Goal: Information Seeking & Learning: Learn about a topic

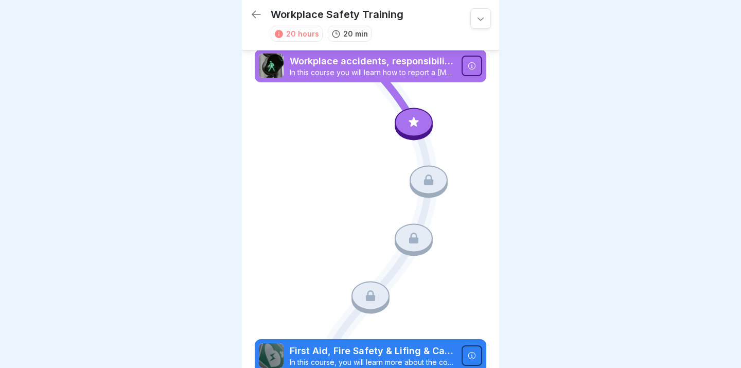
click at [407, 129] on div at bounding box center [413, 121] width 38 height 29
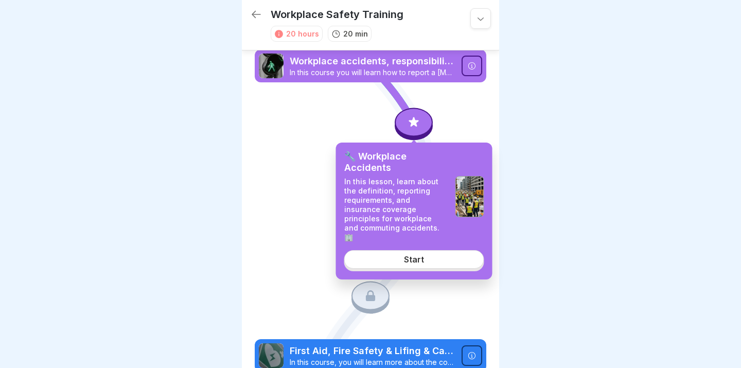
click at [414, 255] on div "Start" at bounding box center [414, 259] width 20 height 9
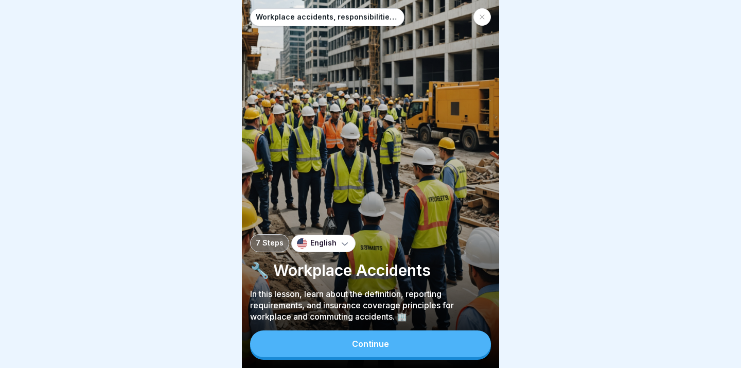
click at [361, 346] on div "Continue" at bounding box center [370, 343] width 37 height 9
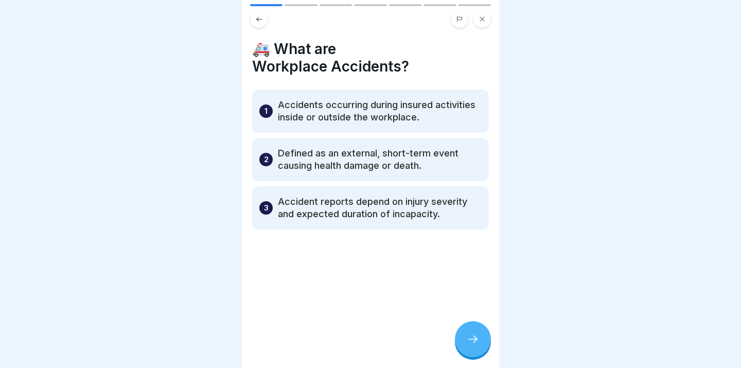
click at [256, 22] on icon at bounding box center [259, 19] width 8 height 8
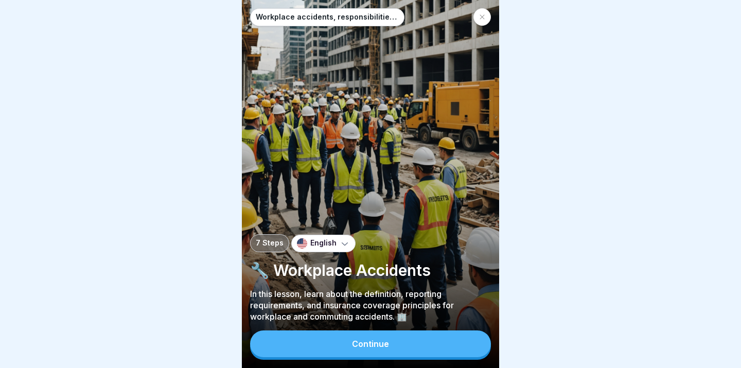
click at [297, 337] on button "Continue" at bounding box center [370, 343] width 241 height 27
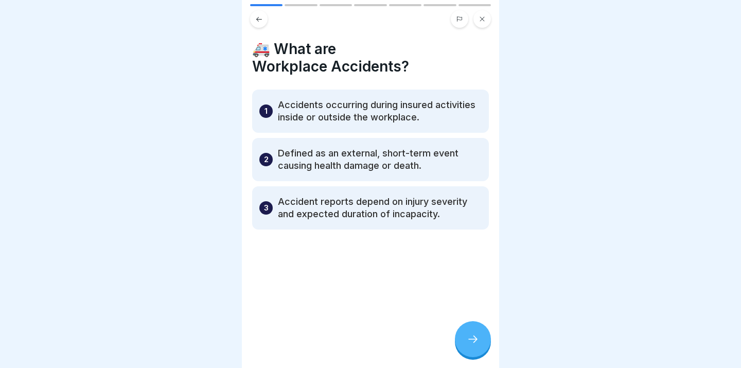
click at [297, 123] on p "Accidents occurring during insured activities inside or outside the workplace." at bounding box center [380, 111] width 204 height 25
click at [306, 109] on p "Accidents occurring during insured activities inside or outside the workplace." at bounding box center [380, 111] width 204 height 25
click at [464, 337] on div at bounding box center [473, 339] width 36 height 36
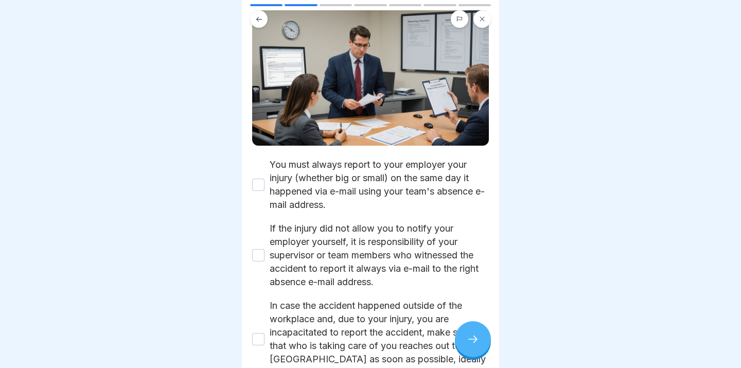
scroll to position [83, 0]
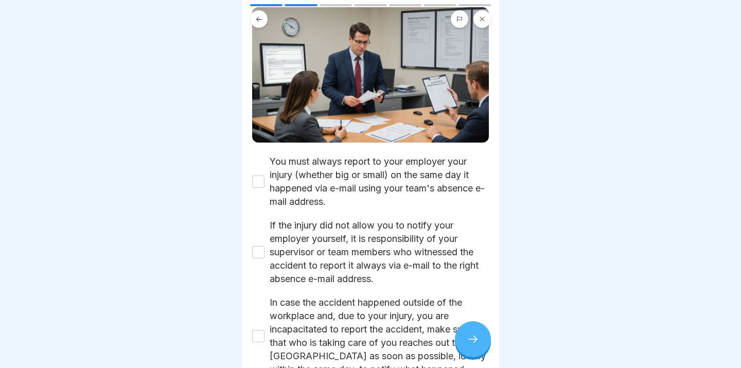
click at [262, 176] on button "You must always report to your employer your injury (whether big or small) on t…" at bounding box center [258, 181] width 12 height 12
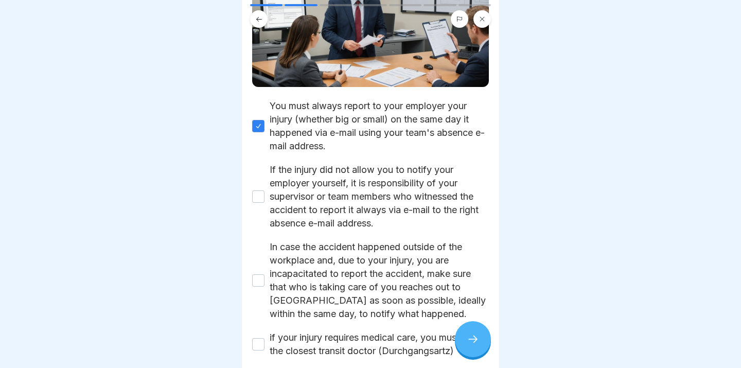
scroll to position [142, 0]
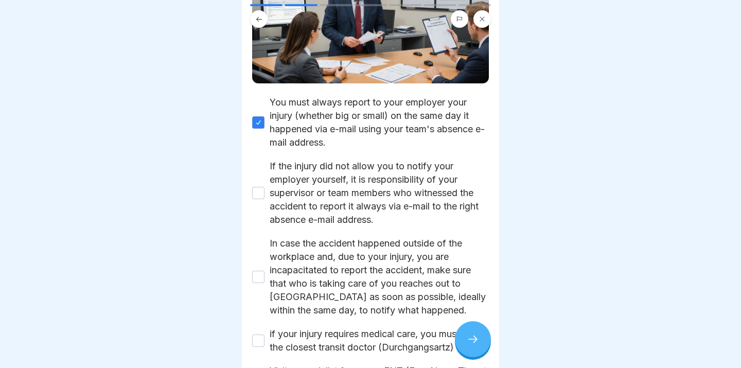
click at [263, 193] on button "If the injury did not allow you to notify your employer yourself, it is respons…" at bounding box center [258, 193] width 12 height 12
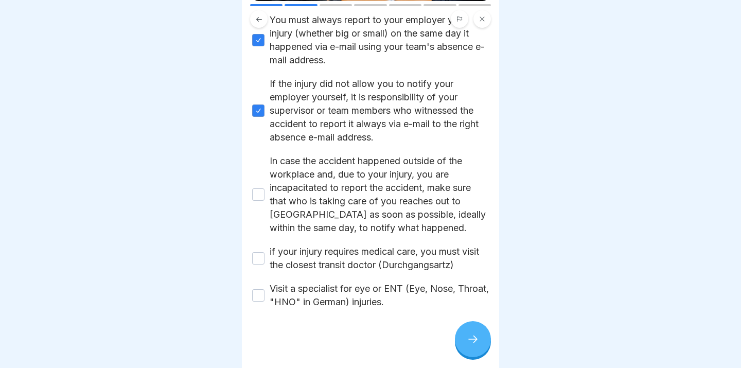
scroll to position [226, 0]
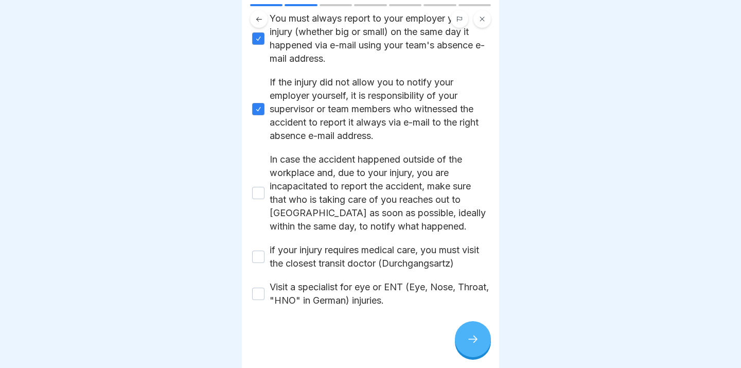
click at [260, 196] on button "In case the accident happened outside of the workplace and, due to your injury,…" at bounding box center [258, 193] width 12 height 12
click at [262, 249] on div "if your injury requires medical care, you must visit the closest transit doctor…" at bounding box center [370, 256] width 237 height 27
click at [262, 253] on button "if your injury requires medical care, you must visit the closest transit doctor…" at bounding box center [258, 256] width 12 height 12
click at [260, 292] on button "Visit a specialist for eye or ENT (Eye, Nose, Throat, "HNO" in German) injuries." at bounding box center [258, 294] width 12 height 12
click at [470, 339] on icon at bounding box center [473, 339] width 12 height 12
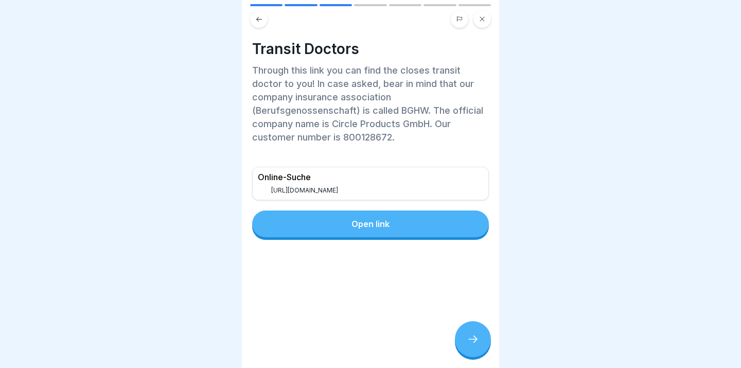
click at [381, 232] on button "Open link" at bounding box center [370, 223] width 237 height 27
click at [468, 336] on icon at bounding box center [473, 339] width 12 height 12
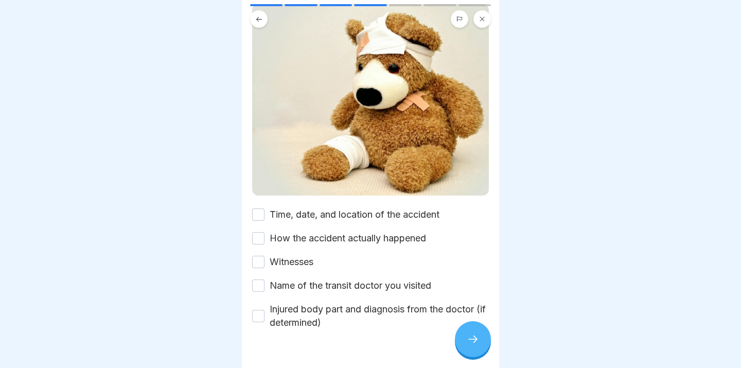
scroll to position [177, 0]
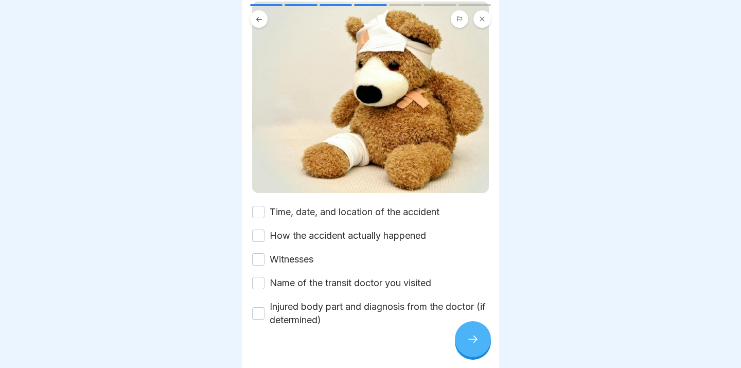
click at [259, 206] on button "Time, date, and location of the accident" at bounding box center [258, 212] width 12 height 12
click at [255, 215] on div "Time, date, and location of the accident How the accident actually happened Wit…" at bounding box center [370, 265] width 237 height 121
click at [260, 230] on div "Time, date, and location of the accident How the accident actually happened Wit…" at bounding box center [370, 265] width 237 height 121
click at [259, 229] on button "How the accident actually happened" at bounding box center [258, 235] width 12 height 12
click at [254, 253] on button "Witnesses" at bounding box center [258, 259] width 12 height 12
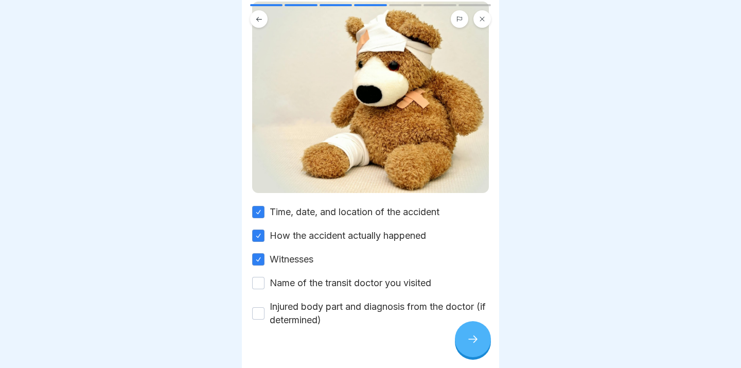
click at [256, 283] on div "Time, date, and location of the accident How the accident actually happened Wit…" at bounding box center [370, 265] width 237 height 121
click at [258, 277] on button "Name of the transit doctor you visited" at bounding box center [258, 283] width 12 height 12
click at [257, 307] on button "Injured body part and diagnosis from the doctor (if determined)" at bounding box center [258, 313] width 12 height 12
click at [490, 342] on div at bounding box center [473, 339] width 36 height 36
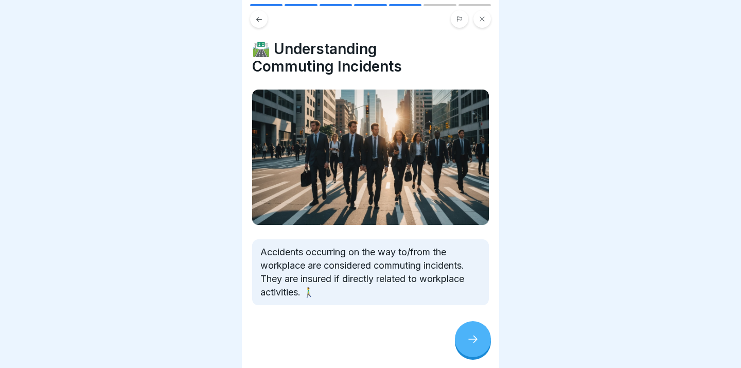
click at [471, 324] on div at bounding box center [473, 339] width 36 height 36
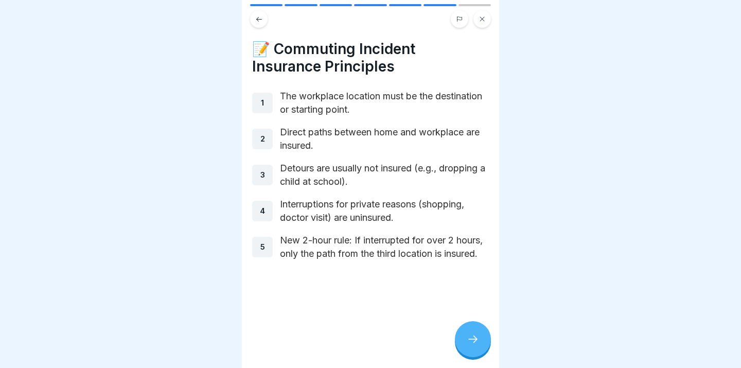
click at [460, 329] on div at bounding box center [473, 339] width 36 height 36
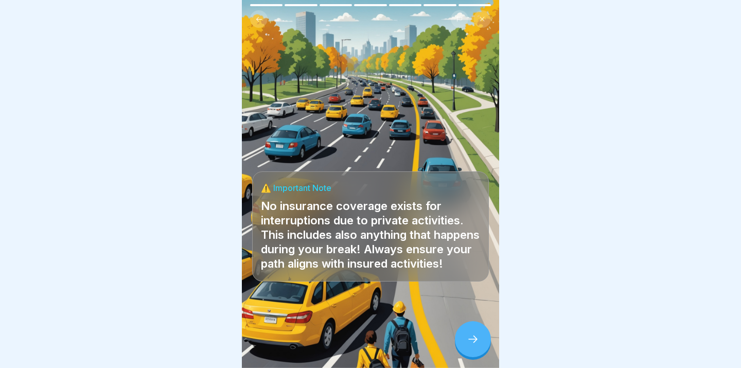
click at [463, 336] on div at bounding box center [473, 339] width 36 height 36
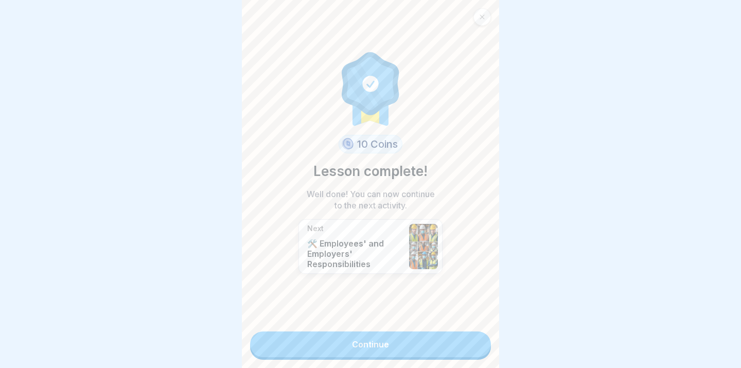
click at [452, 344] on link "Continue" at bounding box center [370, 344] width 241 height 26
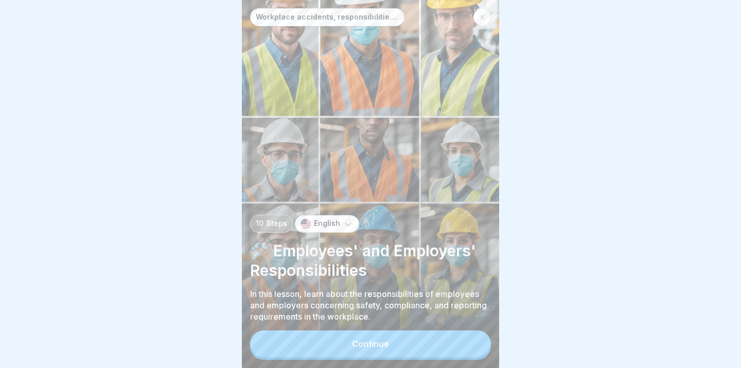
click at [403, 337] on button "Continue" at bounding box center [370, 343] width 241 height 27
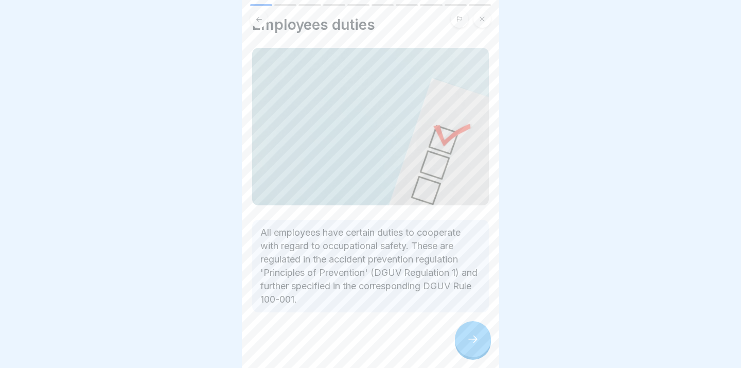
scroll to position [31, 0]
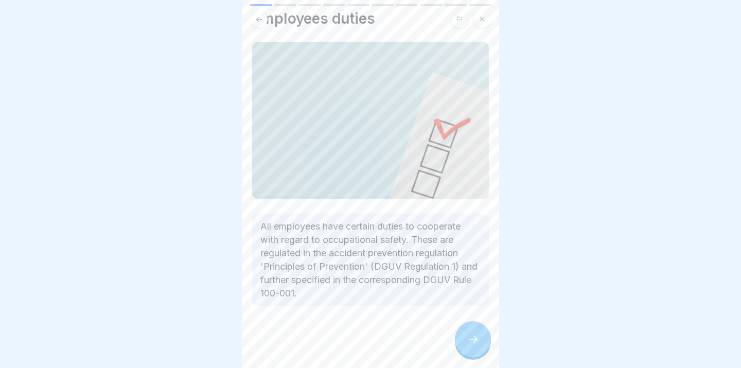
click at [469, 327] on div at bounding box center [473, 339] width 36 height 36
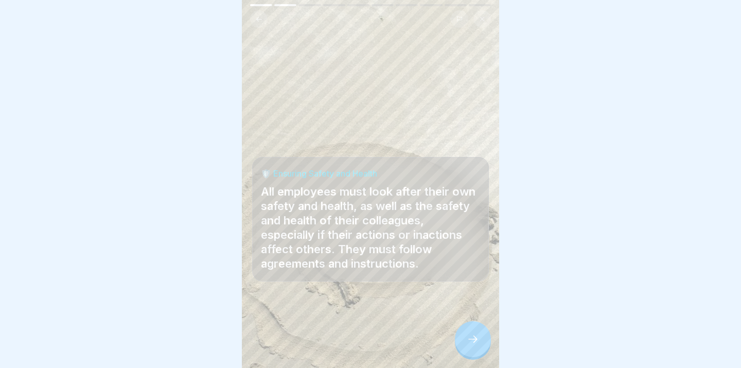
click at [474, 324] on div at bounding box center [473, 339] width 36 height 36
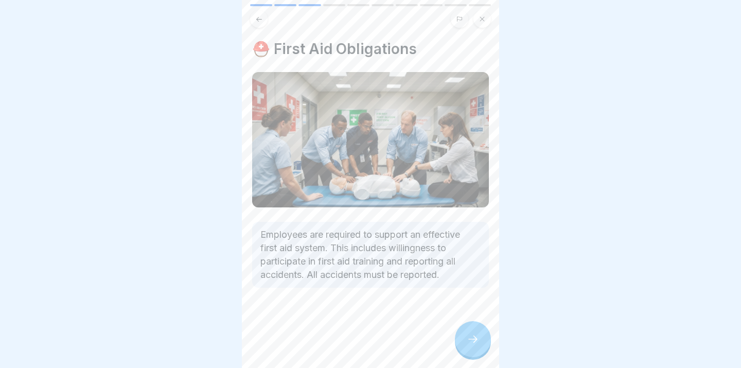
click at [477, 328] on div at bounding box center [473, 339] width 36 height 36
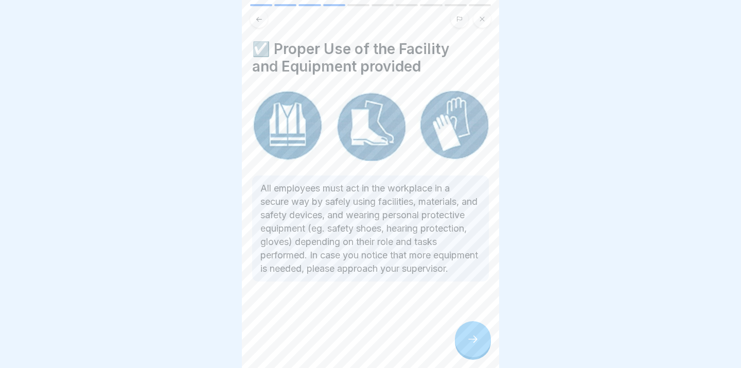
click at [472, 328] on div at bounding box center [473, 339] width 36 height 36
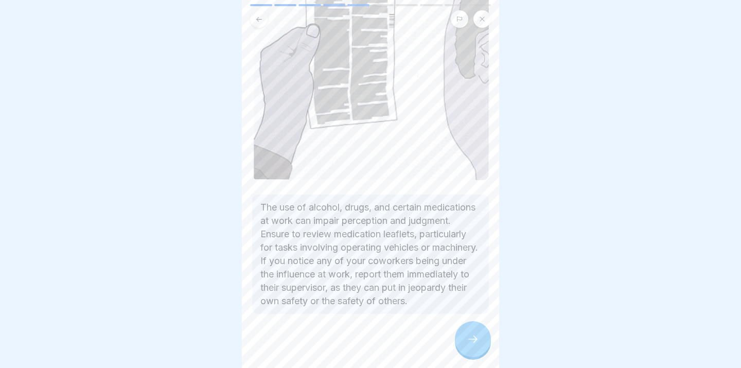
scroll to position [122, 0]
click at [470, 332] on div at bounding box center [473, 339] width 36 height 36
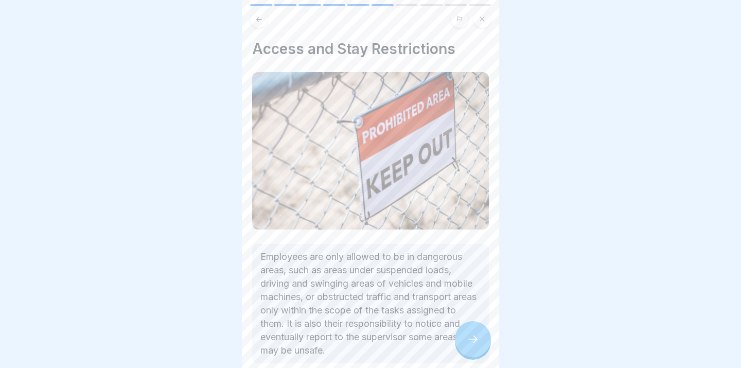
scroll to position [58, 0]
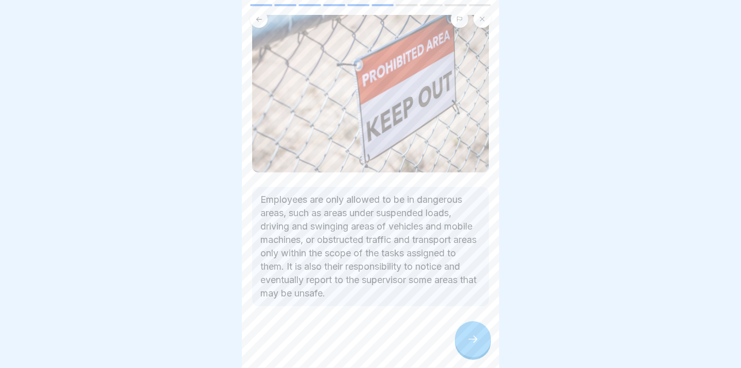
click at [472, 329] on div at bounding box center [473, 339] width 36 height 36
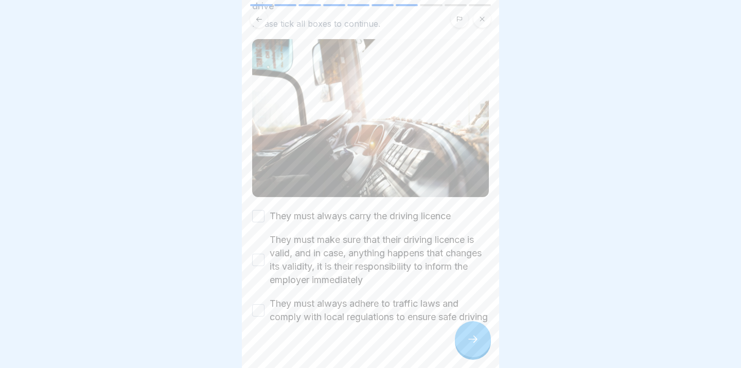
scroll to position [80, 0]
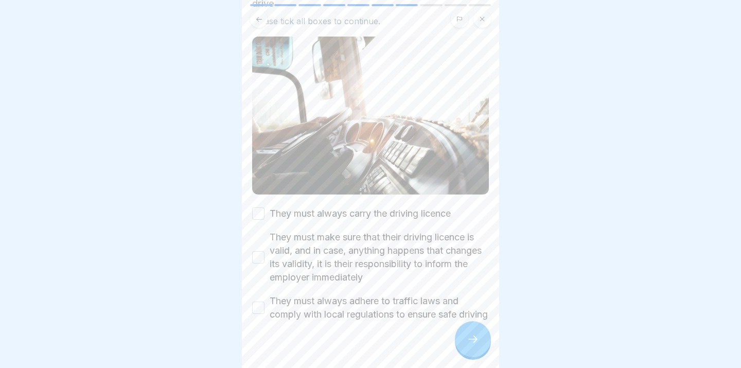
click at [259, 210] on button "They must always carry the driving licence" at bounding box center [258, 213] width 12 height 12
click at [262, 247] on div "They must make sure that their driving licence is valid, and in case, anything …" at bounding box center [370, 256] width 237 height 53
click at [259, 261] on button "They must make sure that their driving licence is valid, and in case, anything …" at bounding box center [258, 257] width 12 height 12
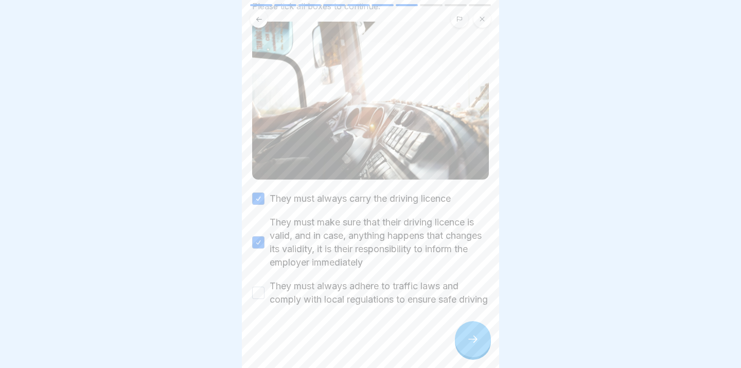
click at [259, 289] on button "They must always adhere to traffic laws and comply with local regulations to en…" at bounding box center [258, 292] width 12 height 12
click at [458, 336] on div at bounding box center [473, 339] width 36 height 36
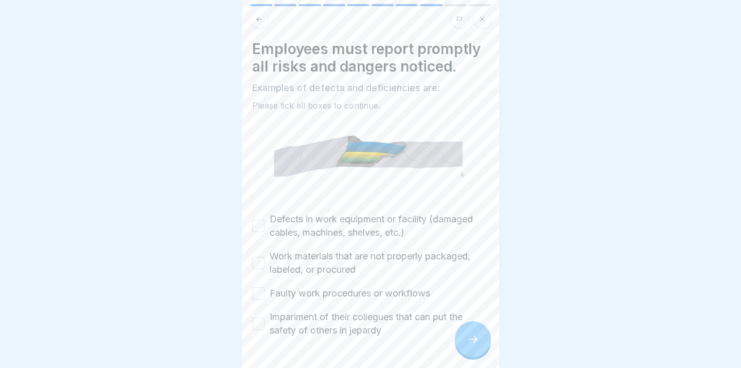
click at [263, 224] on button "Defects in work equipment or facility (damaged cables, machines, shelves, etc.)" at bounding box center [258, 226] width 12 height 12
click at [256, 259] on button "Work materials that are not properly packaged, labeled, or procured" at bounding box center [258, 263] width 12 height 12
click at [256, 290] on button "Faulty work procedures or workflows" at bounding box center [258, 293] width 12 height 12
click at [255, 317] on button "Impariment of their collegues that can put the safety of others in jepardy" at bounding box center [258, 323] width 12 height 12
click at [468, 337] on icon at bounding box center [473, 339] width 12 height 12
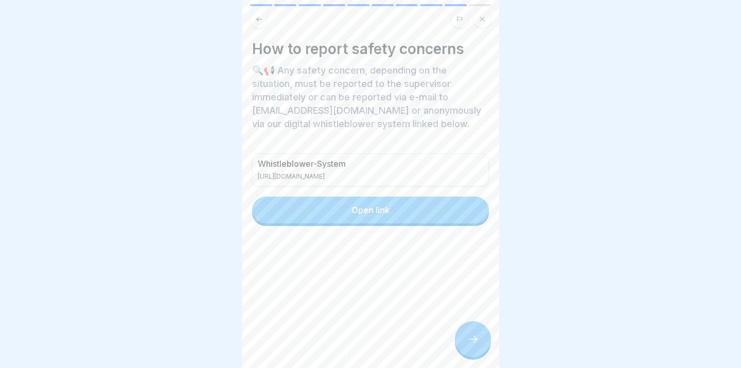
click at [466, 330] on div at bounding box center [473, 339] width 36 height 36
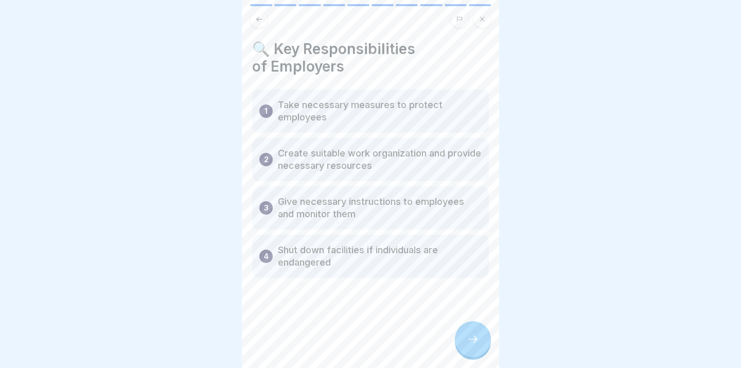
drag, startPoint x: 466, startPoint y: 330, endPoint x: 384, endPoint y: 264, distance: 104.7
click at [384, 264] on div "Workplace accidents, responsibilities of employees and employers & safety signa…" at bounding box center [370, 184] width 257 height 368
click at [483, 333] on div at bounding box center [473, 339] width 36 height 36
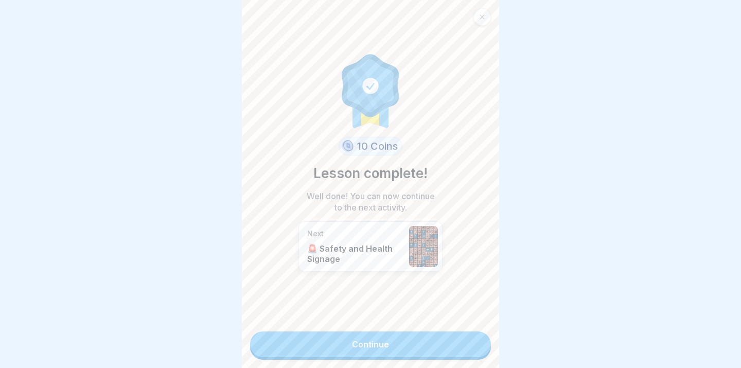
click at [483, 333] on link "Continue" at bounding box center [370, 344] width 241 height 26
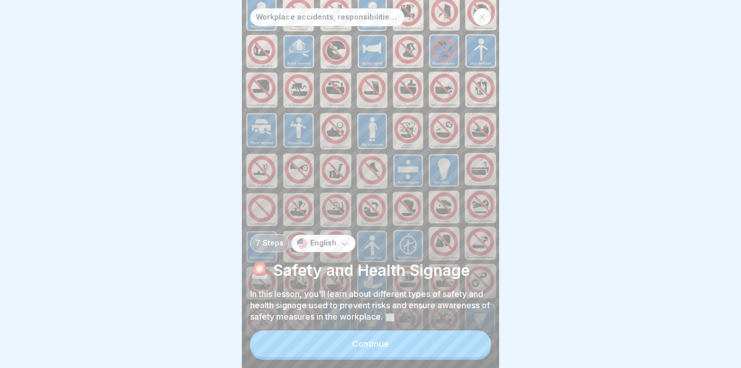
click at [409, 348] on button "Continue" at bounding box center [370, 343] width 241 height 27
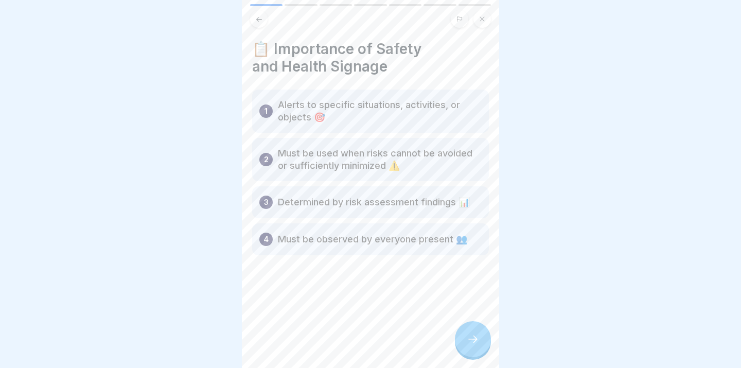
click at [468, 334] on icon at bounding box center [473, 339] width 12 height 12
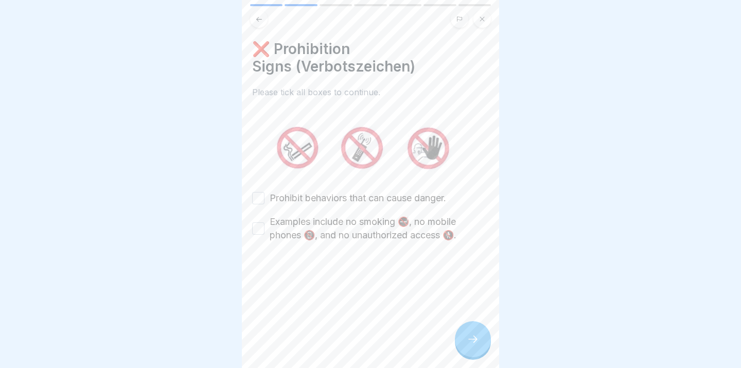
click at [258, 195] on button "Prohibit behaviors that can cause danger." at bounding box center [258, 198] width 12 height 12
click at [261, 227] on button "Examples include no smoking 🚭, no mobile phones 📵, and no unauthorized access 🚷." at bounding box center [258, 228] width 12 height 12
click at [474, 332] on div at bounding box center [473, 339] width 36 height 36
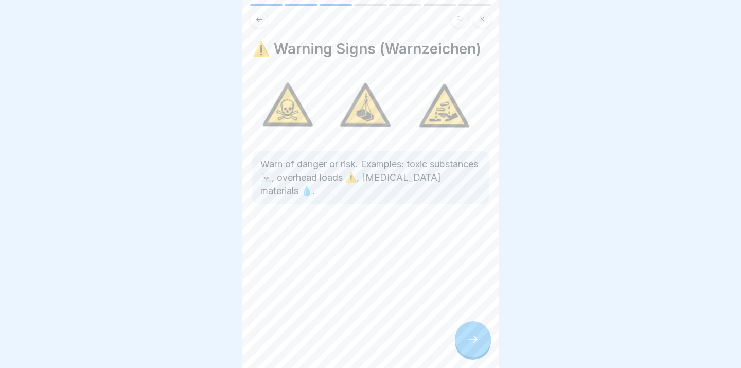
click at [474, 332] on div at bounding box center [473, 339] width 36 height 36
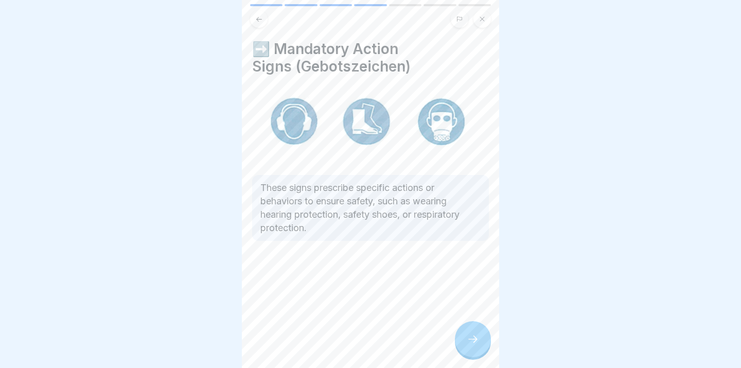
click at [474, 332] on div at bounding box center [473, 339] width 36 height 36
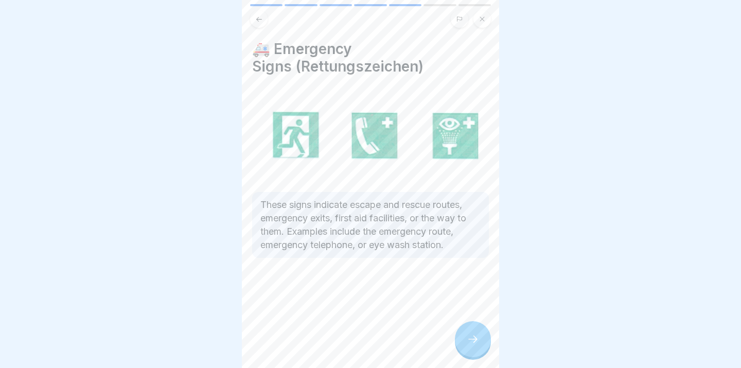
click at [474, 332] on div at bounding box center [473, 339] width 36 height 36
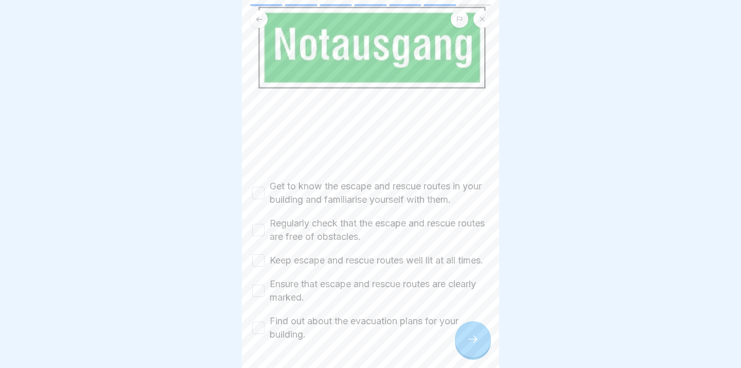
scroll to position [160, 0]
click at [258, 192] on button "Get to know the escape and rescue routes in your building and familiarise yours…" at bounding box center [258, 192] width 12 height 12
click at [259, 229] on button "Regularly check that the escape and rescue routes are free of obstacles." at bounding box center [258, 229] width 12 height 12
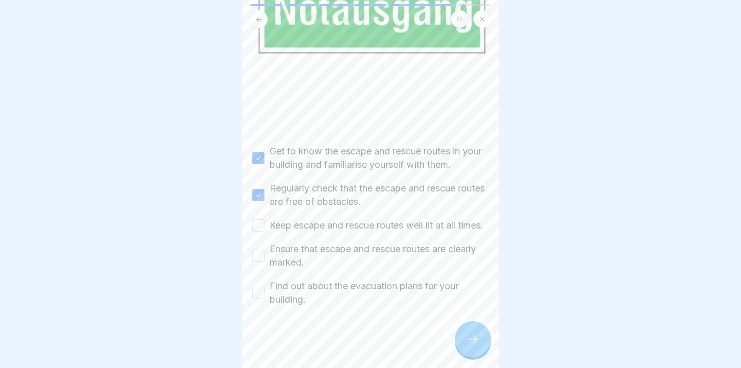
scroll to position [201, 0]
click at [259, 229] on button "Keep escape and rescue routes well lit at all times." at bounding box center [258, 225] width 12 height 12
click at [258, 262] on button "Ensure that escape and rescue routes are clearly marked." at bounding box center [258, 255] width 12 height 12
click at [261, 298] on button "Find out about the evacuation plans for your building." at bounding box center [258, 292] width 12 height 12
click at [475, 337] on icon at bounding box center [473, 339] width 12 height 12
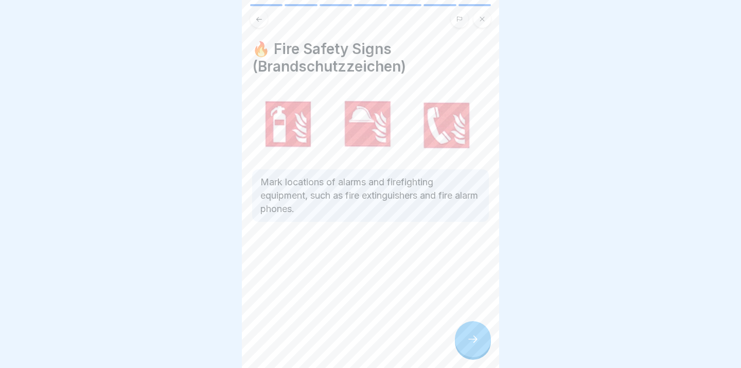
click at [475, 337] on icon at bounding box center [473, 339] width 12 height 12
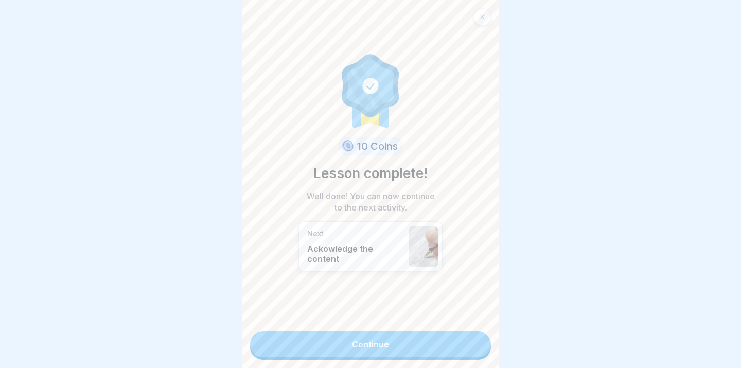
click at [470, 341] on link "Continue" at bounding box center [370, 344] width 241 height 26
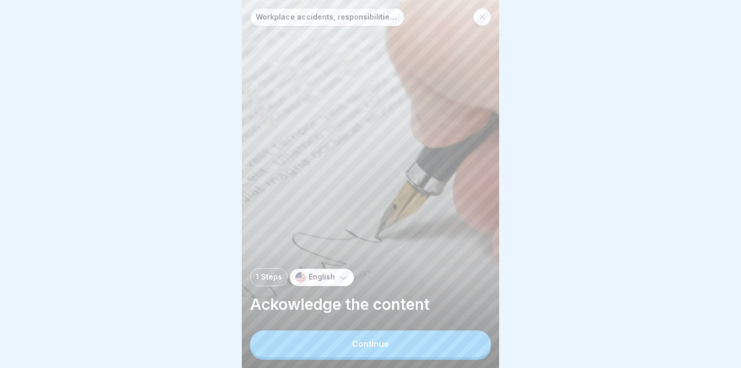
click at [363, 343] on div "Continue" at bounding box center [370, 343] width 37 height 9
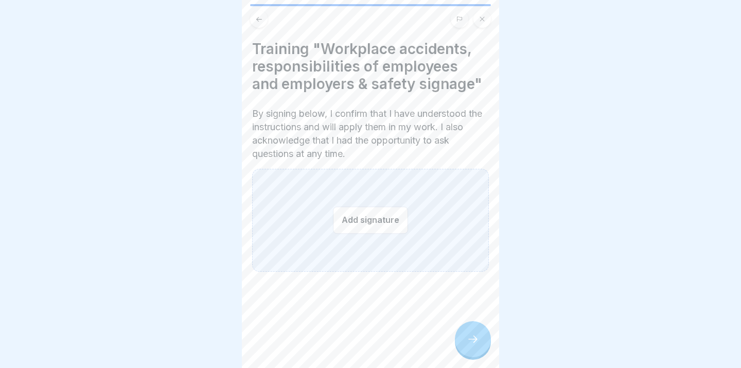
click at [358, 230] on button "Add signature" at bounding box center [370, 219] width 75 height 27
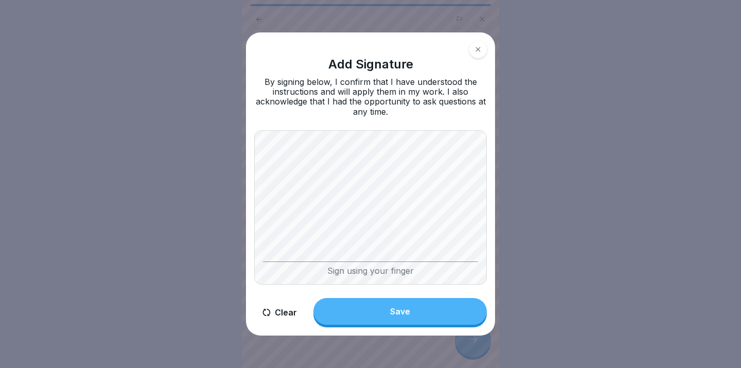
click at [394, 302] on button "Save" at bounding box center [399, 311] width 173 height 27
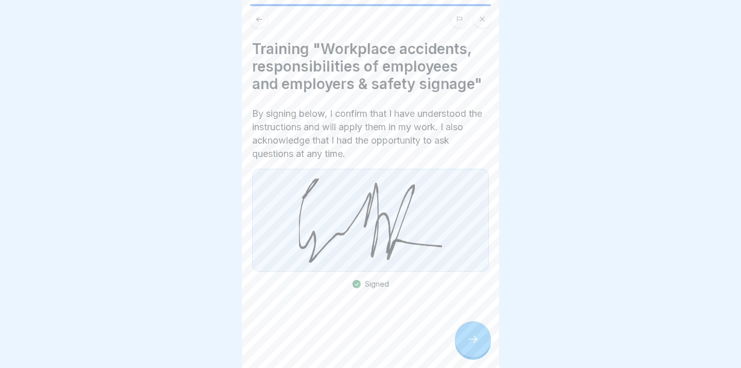
click at [469, 346] on div at bounding box center [473, 339] width 36 height 36
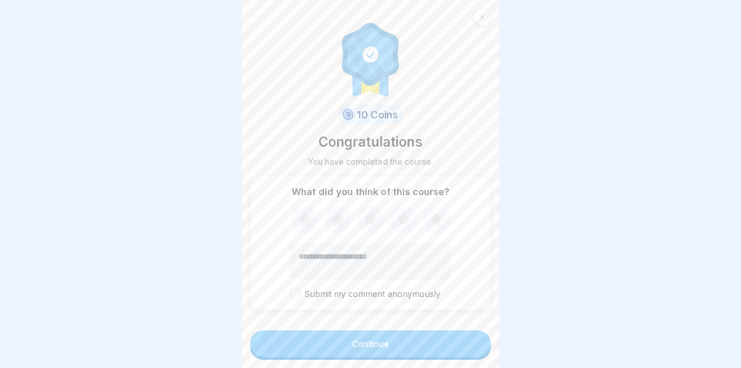
click at [469, 346] on button "Continue" at bounding box center [370, 343] width 241 height 27
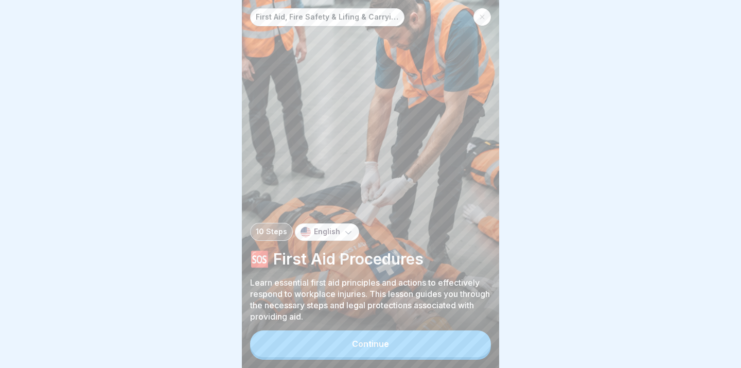
click at [335, 337] on button "Continue" at bounding box center [370, 343] width 241 height 27
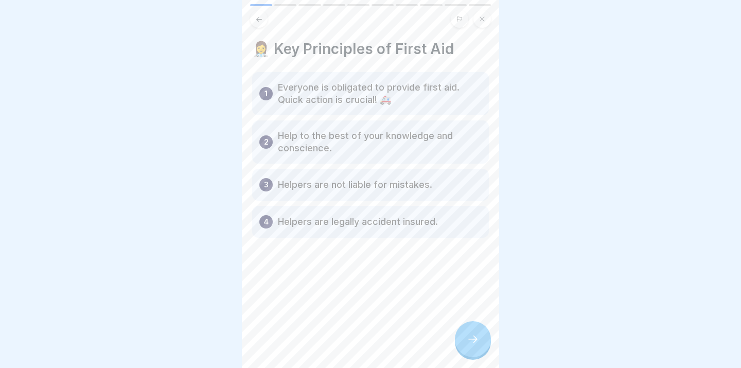
click at [305, 109] on div "1 Everyone is obligated to provide first aid. Quick action is crucial! 🚑" at bounding box center [370, 93] width 237 height 43
click at [475, 343] on icon at bounding box center [473, 339] width 12 height 12
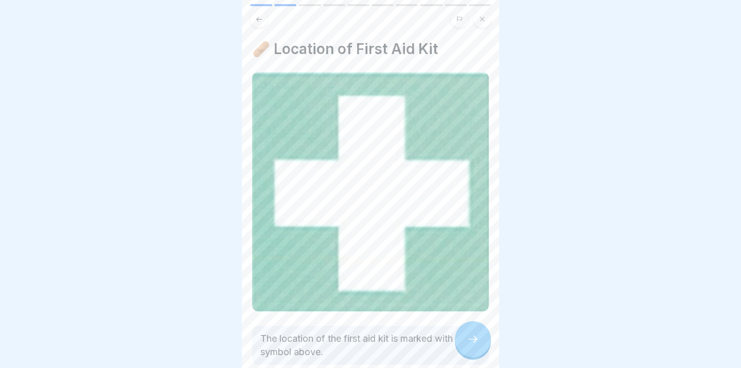
scroll to position [59, 0]
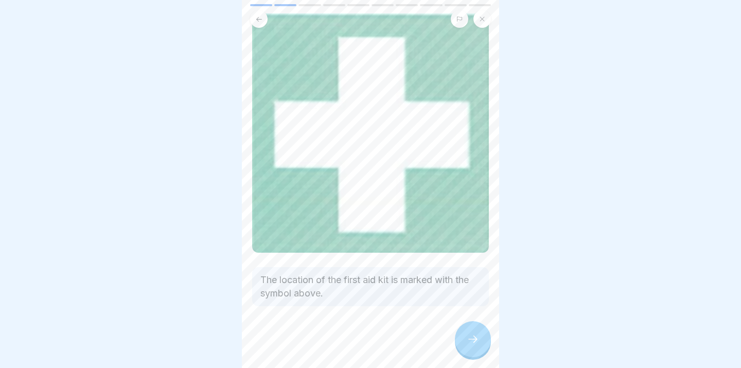
click at [480, 333] on div at bounding box center [473, 339] width 36 height 36
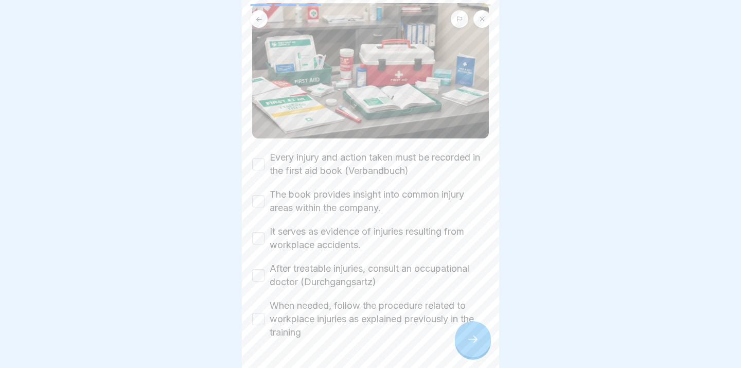
scroll to position [94, 0]
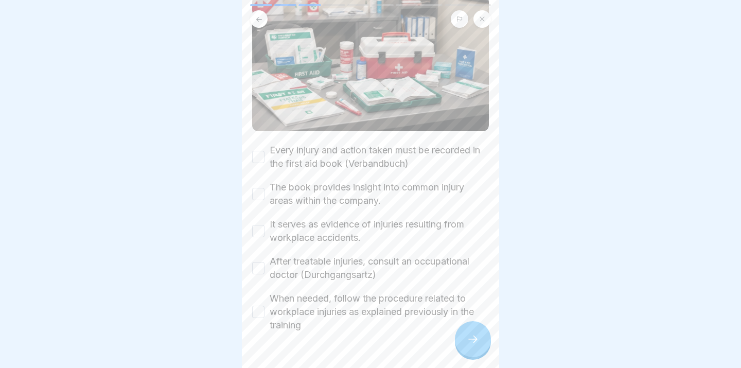
click at [265, 158] on div "Every injury and action taken must be recorded in the first aid book (Verbandbu…" at bounding box center [370, 157] width 237 height 27
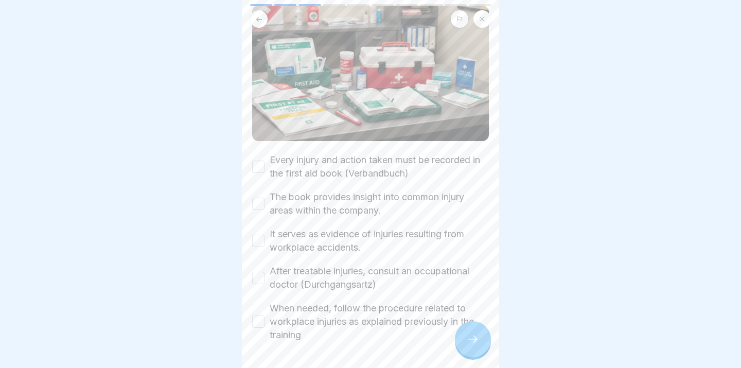
scroll to position [85, 0]
click at [259, 162] on button "Every injury and action taken must be recorded in the first aid book (Verbandbu…" at bounding box center [258, 165] width 12 height 12
click at [258, 200] on button "The book provides insight into common injury areas within the company." at bounding box center [258, 202] width 12 height 12
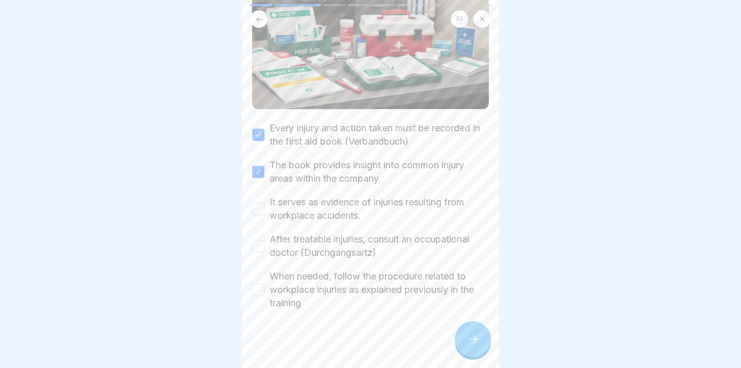
scroll to position [120, 0]
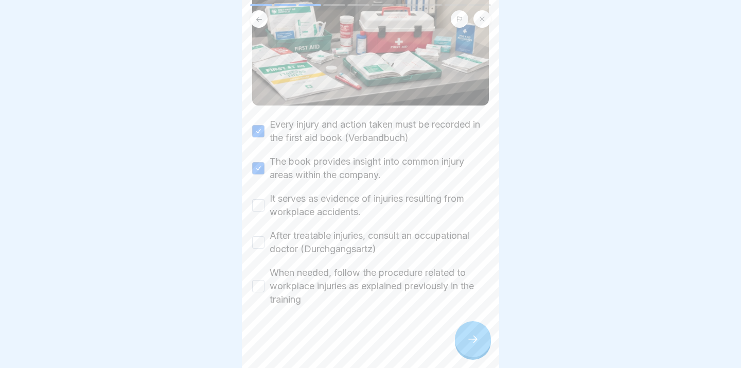
click at [258, 200] on button "It serves as evidence of injuries resulting from workplace accidents." at bounding box center [258, 205] width 12 height 12
click at [257, 238] on button "After treatable injuries, consult an occupational doctor (Durchgangsartz)" at bounding box center [258, 242] width 12 height 12
click at [257, 289] on button "When needed, follow the procedure related to workplace injuries as explained pr…" at bounding box center [258, 286] width 12 height 12
click at [481, 345] on div at bounding box center [473, 339] width 36 height 36
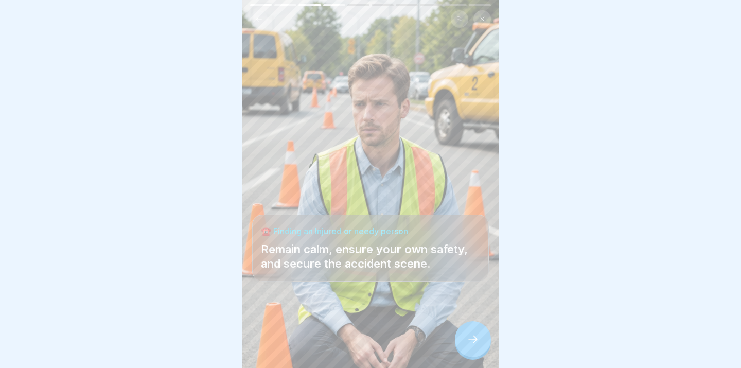
click at [481, 345] on div at bounding box center [473, 339] width 36 height 36
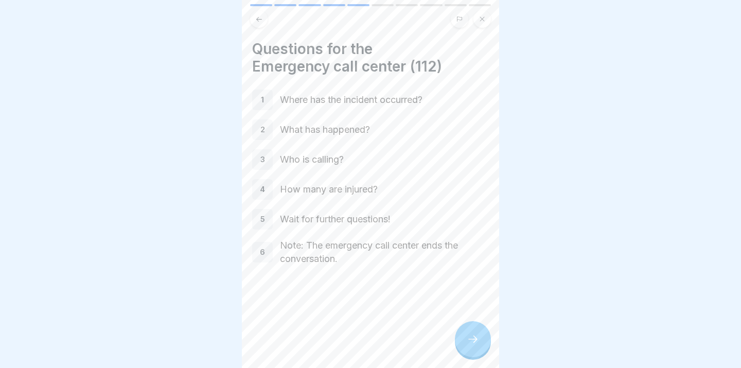
click at [481, 345] on div at bounding box center [473, 339] width 36 height 36
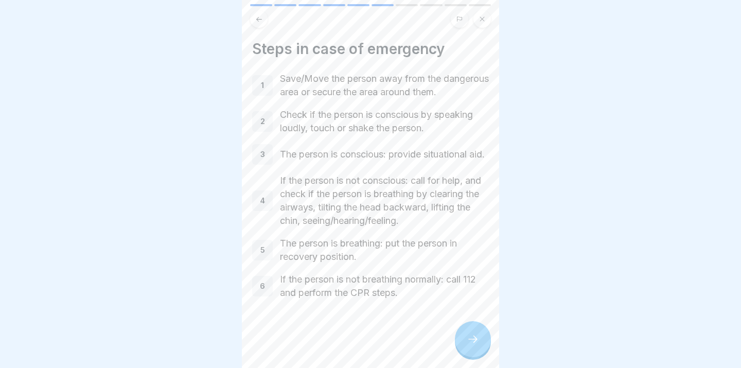
click at [481, 345] on div at bounding box center [473, 339] width 36 height 36
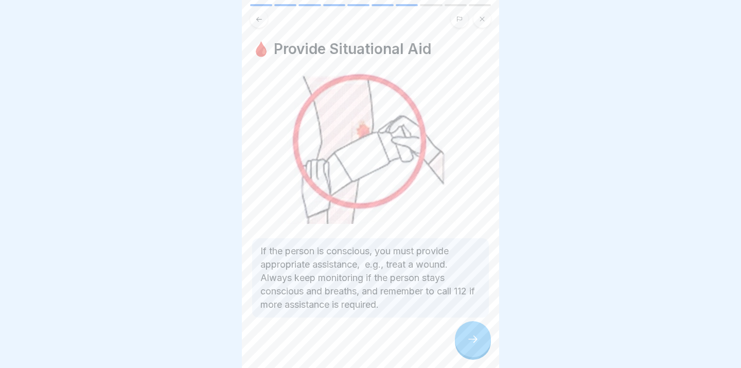
click at [481, 345] on div at bounding box center [473, 339] width 36 height 36
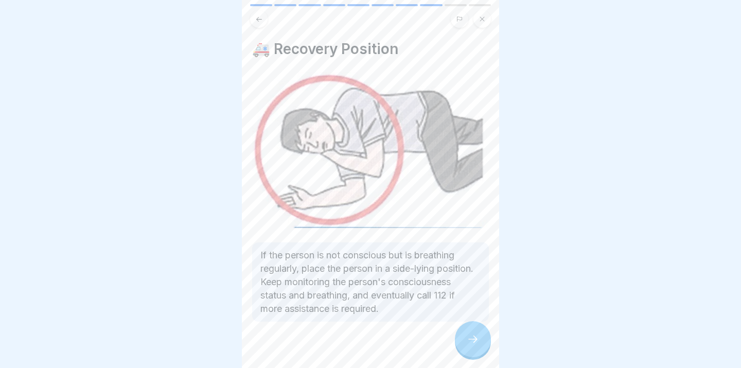
click at [481, 345] on div at bounding box center [473, 339] width 36 height 36
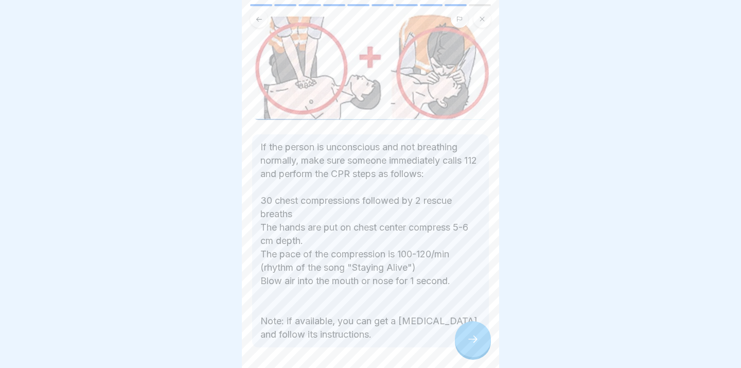
scroll to position [102, 0]
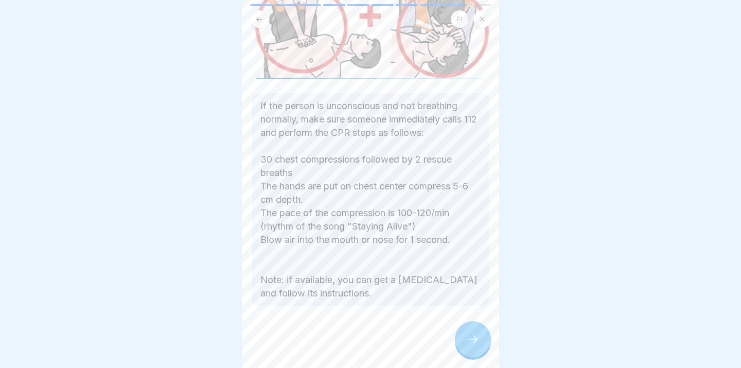
click at [481, 343] on div at bounding box center [473, 339] width 36 height 36
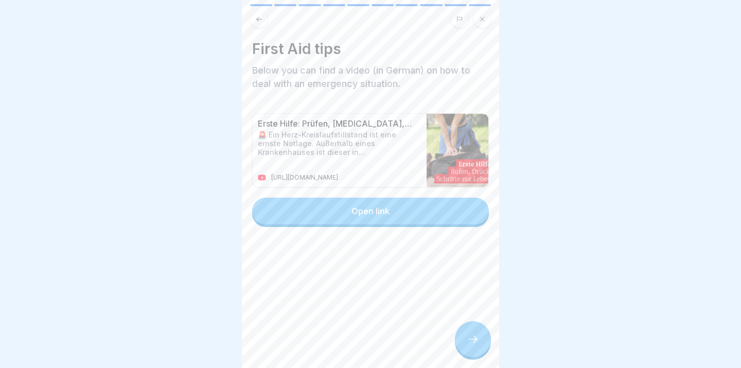
click at [473, 335] on icon at bounding box center [473, 339] width 12 height 12
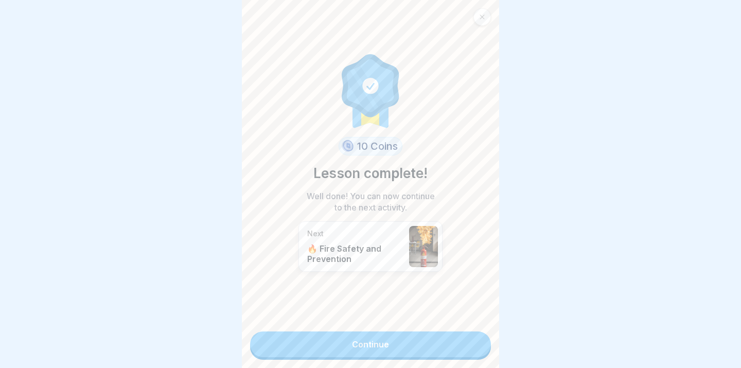
click at [465, 349] on link "Continue" at bounding box center [370, 344] width 241 height 26
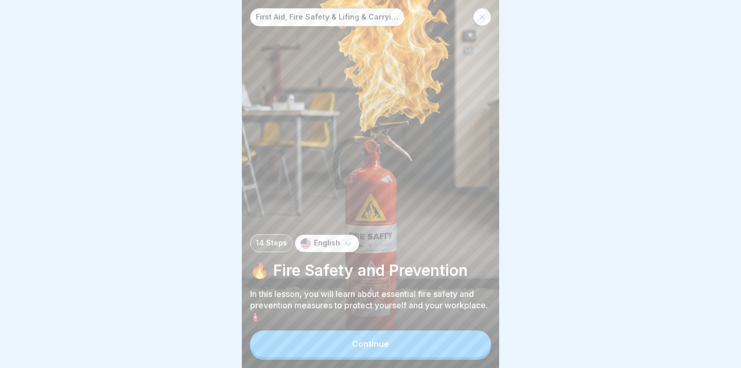
click at [465, 349] on button "Continue" at bounding box center [370, 343] width 241 height 27
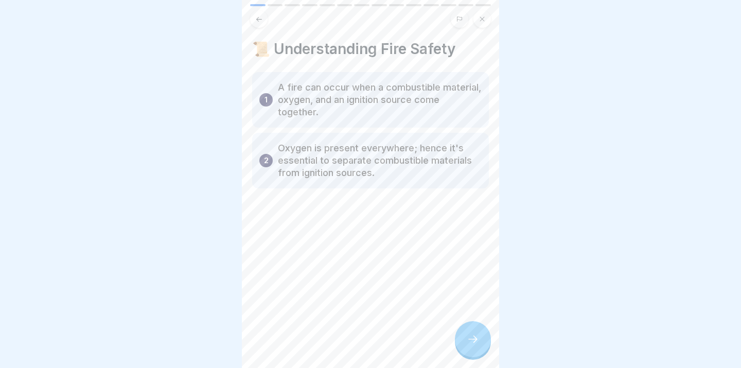
click at [458, 338] on div at bounding box center [473, 339] width 36 height 36
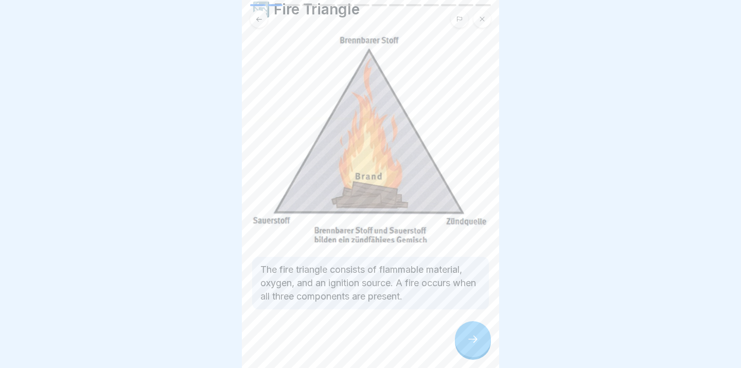
scroll to position [43, 0]
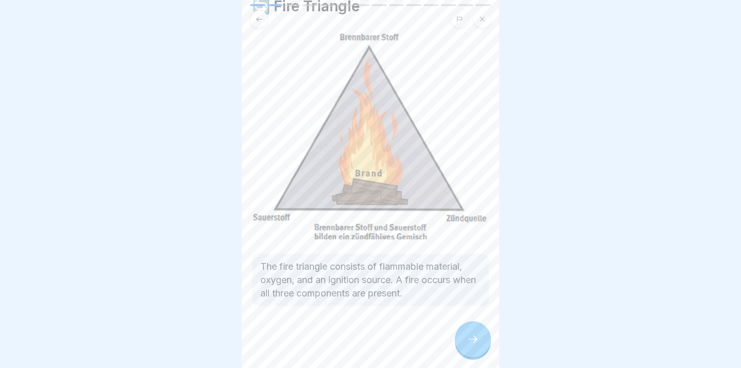
click at [476, 334] on div at bounding box center [473, 339] width 36 height 36
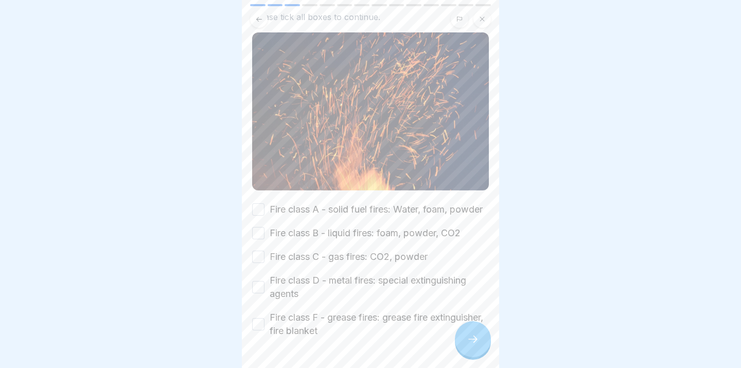
scroll to position [98, 0]
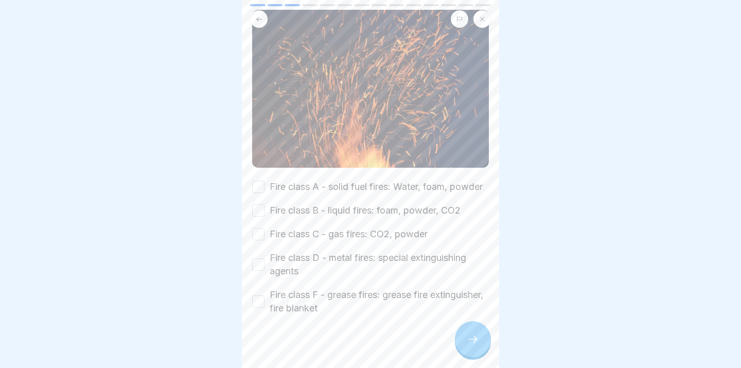
click at [261, 189] on button "Fire class A - solid fuel fires: Water, foam, powder" at bounding box center [258, 187] width 12 height 12
click at [265, 212] on div "Fire class B - liquid fires: foam, powder, CO2" at bounding box center [356, 210] width 208 height 13
click at [258, 211] on button "Fire class B - liquid fires: foam, powder, CO2" at bounding box center [258, 210] width 12 height 12
click at [257, 229] on button "Fire class C - gas fires: CO2, powder" at bounding box center [258, 234] width 12 height 12
click at [259, 257] on div "Fire class D - metal fires: special extinguishing agents" at bounding box center [370, 264] width 237 height 27
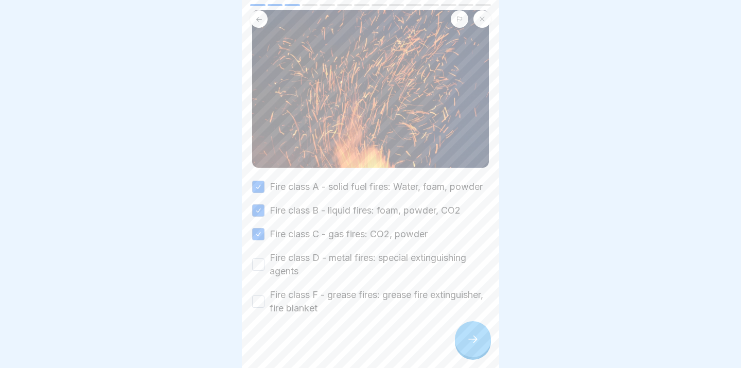
click at [258, 264] on button "Fire class D - metal fires: special extinguishing agents" at bounding box center [258, 264] width 12 height 12
click at [259, 302] on button "Fire class F - grease fires: grease fire extinguisher, fire blanket" at bounding box center [258, 301] width 12 height 12
click at [471, 333] on div at bounding box center [473, 339] width 36 height 36
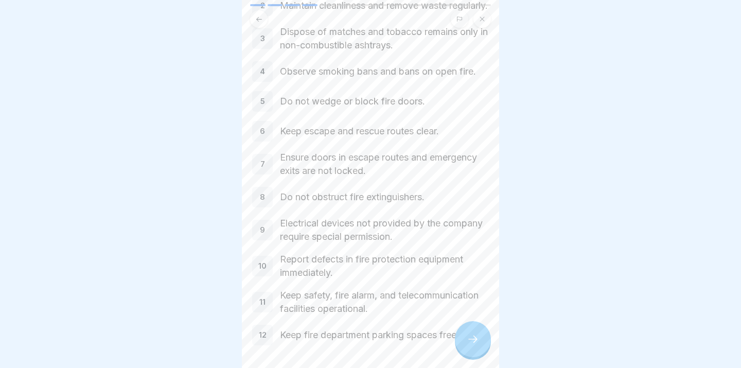
scroll to position [169, 0]
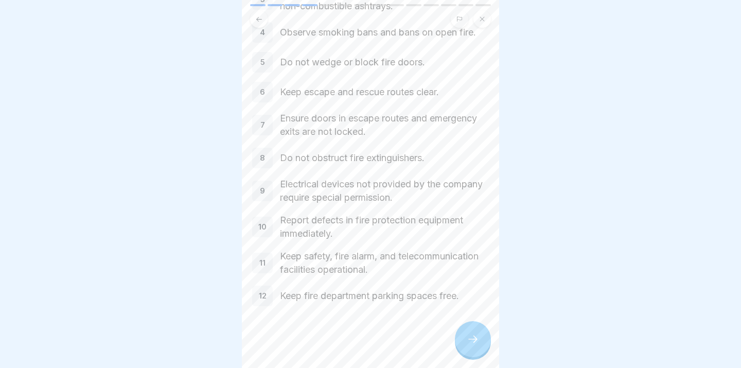
click at [479, 333] on div at bounding box center [473, 339] width 36 height 36
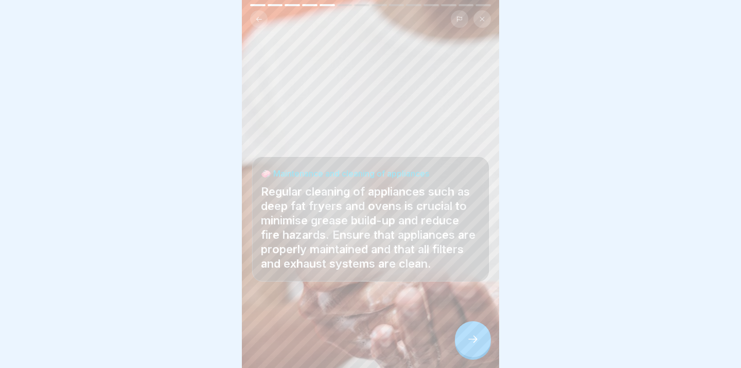
click at [472, 336] on icon at bounding box center [473, 339] width 12 height 12
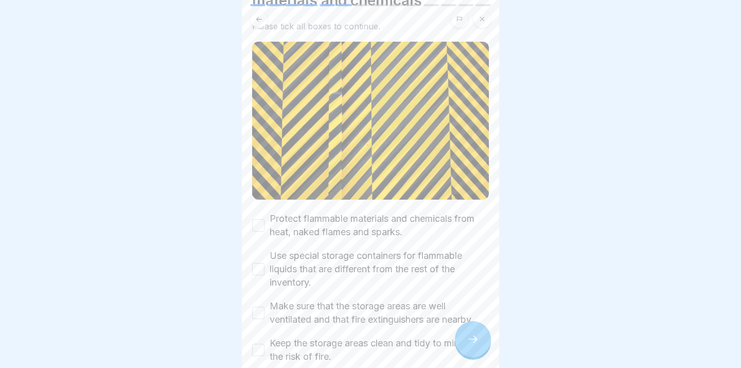
scroll to position [68, 0]
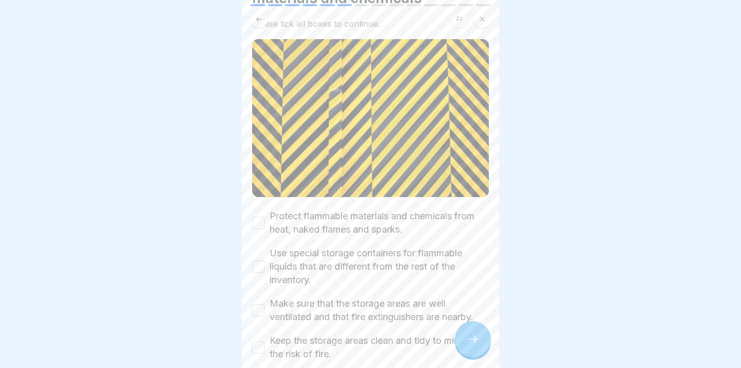
click at [253, 224] on button "Protect flammable materials and chemicals from heat, naked flames and sparks." at bounding box center [258, 223] width 12 height 12
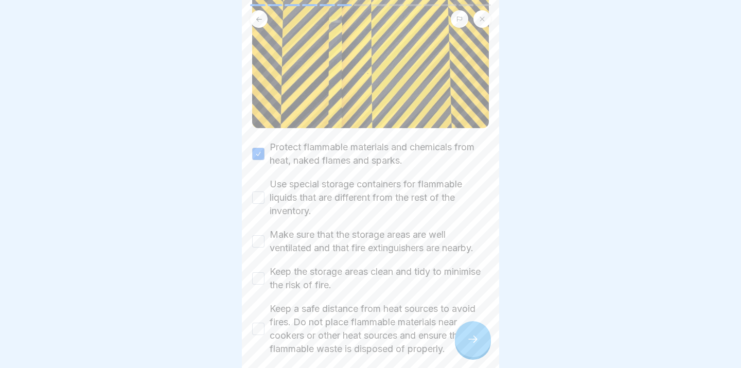
click at [257, 202] on button "Use special storage containers for flammable liquids that are different from th…" at bounding box center [258, 197] width 12 height 12
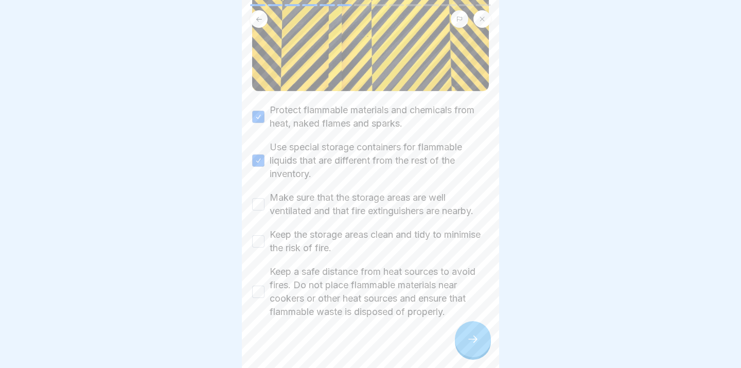
scroll to position [184, 0]
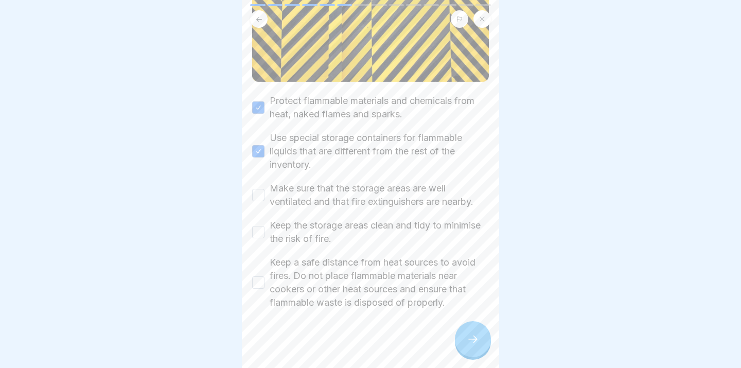
click at [257, 202] on div "Make sure that the storage areas are well ventilated and that fire extinguisher…" at bounding box center [370, 195] width 237 height 27
click at [264, 188] on div "Make sure that the storage areas are well ventilated and that fire extinguisher…" at bounding box center [370, 195] width 237 height 27
click at [262, 195] on button "Make sure that the storage areas are well ventilated and that fire extinguisher…" at bounding box center [258, 195] width 12 height 12
click at [263, 236] on button "Keep the storage areas clean and tidy to minimise the risk of fire." at bounding box center [258, 232] width 12 height 12
click at [259, 285] on button "Keep a safe distance from heat sources to avoid fires. Do not place flammable m…" at bounding box center [258, 282] width 12 height 12
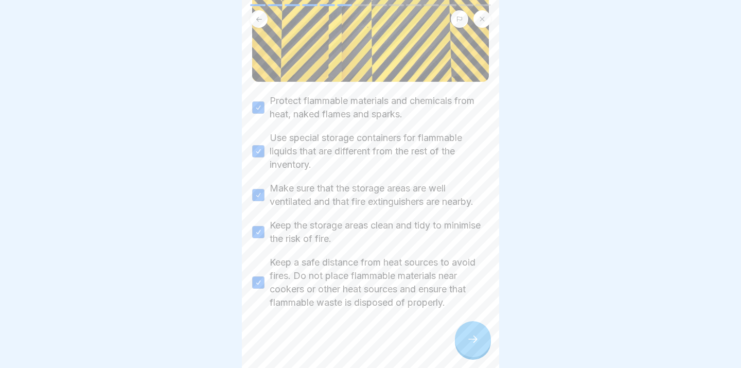
click at [469, 342] on icon at bounding box center [473, 339] width 12 height 12
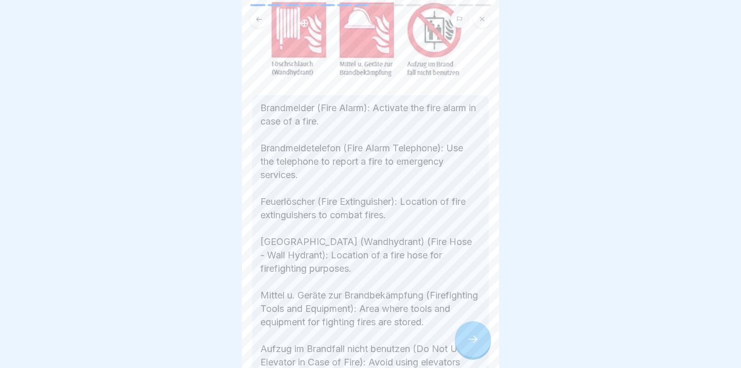
scroll to position [242, 0]
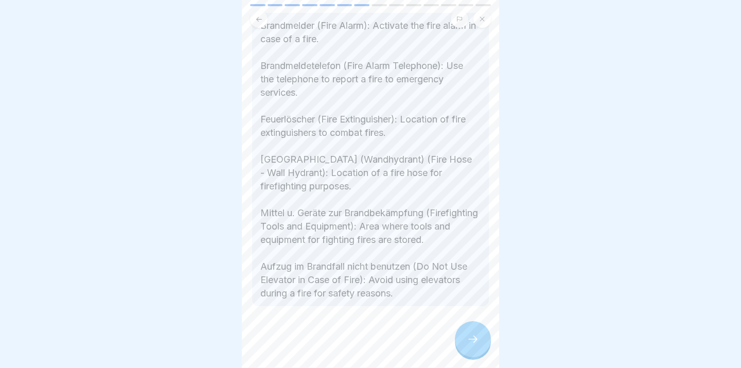
click at [463, 330] on div at bounding box center [473, 339] width 36 height 36
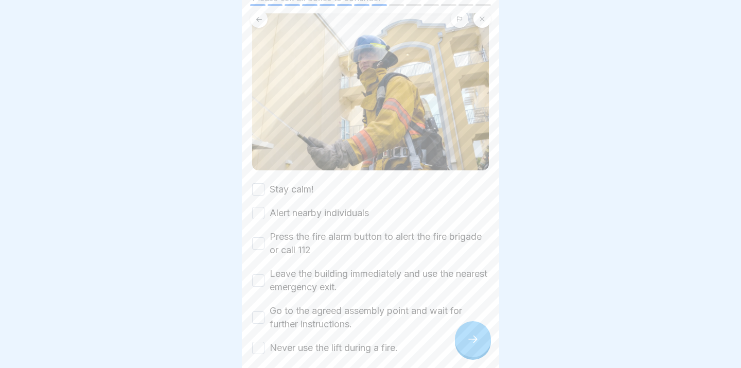
scroll to position [95, 0]
click at [259, 195] on div "Stay calm! Alert nearby individuals Press the fire alarm button to alert the fi…" at bounding box center [370, 268] width 237 height 172
click at [258, 191] on button "Stay calm!" at bounding box center [258, 188] width 12 height 12
click at [258, 216] on button "Alert nearby individuals" at bounding box center [258, 212] width 12 height 12
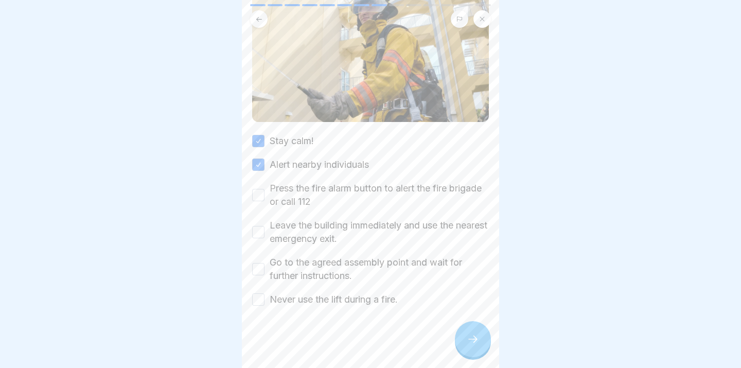
click at [257, 204] on div "Press the fire alarm button to alert the fire brigade or call 112" at bounding box center [370, 195] width 237 height 27
click at [257, 192] on button "Press the fire alarm button to alert the fire brigade or call 112" at bounding box center [258, 195] width 12 height 12
click at [265, 231] on div "Leave the building immediately and use the nearest emergency exit." at bounding box center [370, 232] width 237 height 27
click at [256, 230] on button "Leave the building immediately and use the nearest emergency exit." at bounding box center [258, 232] width 12 height 12
click at [263, 263] on button "Go to the agreed assembly point and wait for further instructions." at bounding box center [258, 269] width 12 height 12
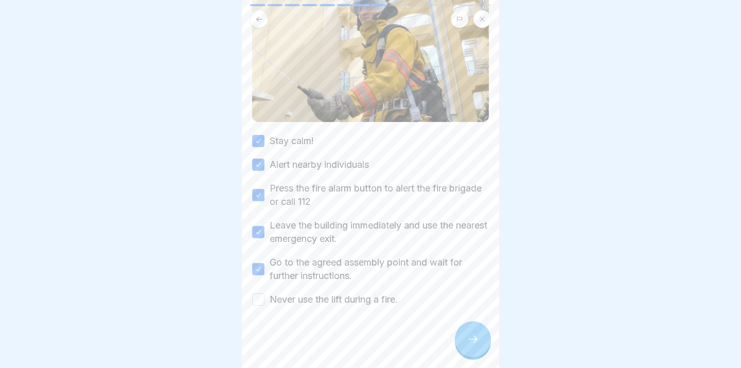
click at [260, 302] on button "Never use the lift during a fire." at bounding box center [258, 299] width 12 height 12
click at [480, 334] on div at bounding box center [473, 339] width 36 height 36
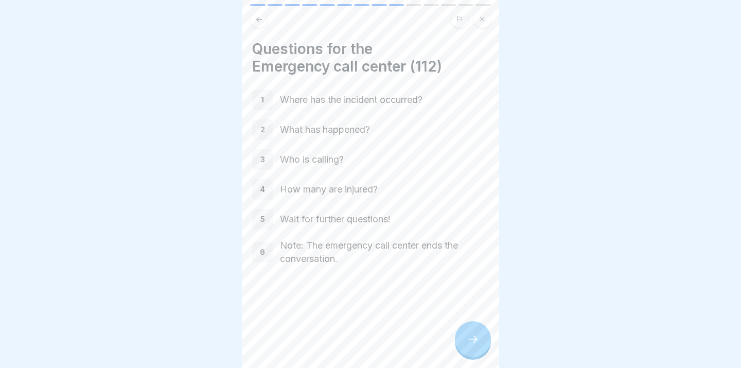
click at [479, 333] on div at bounding box center [473, 339] width 36 height 36
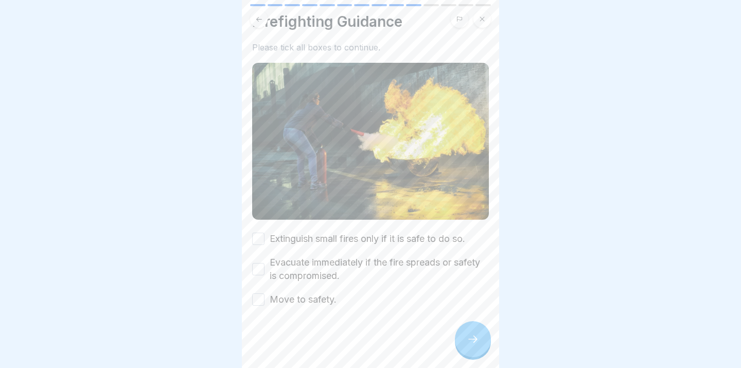
scroll to position [27, 0]
click at [253, 244] on button "Extinguish small fires only if it is safe to do so." at bounding box center [258, 239] width 12 height 12
click at [257, 267] on button "Evacuate immediately if the fire spreads or safety is compromised." at bounding box center [258, 269] width 12 height 12
click at [260, 294] on button "Move to safety." at bounding box center [258, 300] width 12 height 12
click at [468, 344] on icon at bounding box center [473, 339] width 12 height 12
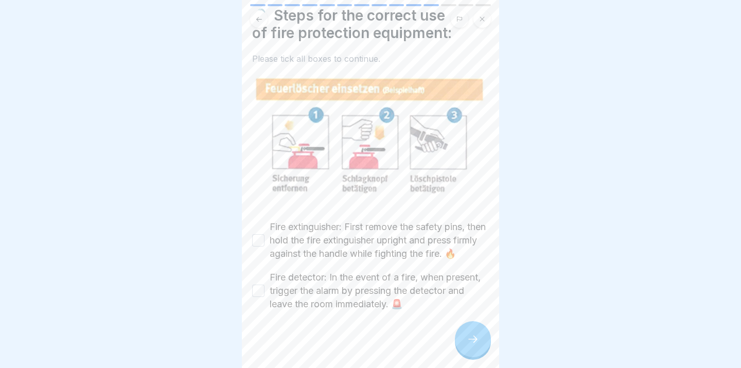
scroll to position [38, 0]
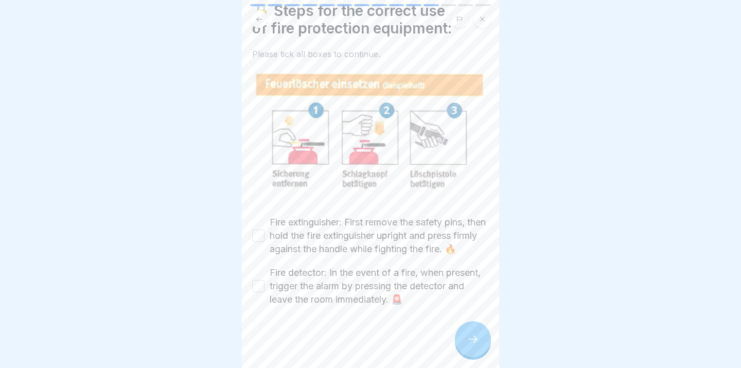
click at [255, 235] on button "Fire extinguisher: First remove the safety pins, then hold the fire extinguishe…" at bounding box center [258, 235] width 12 height 12
click at [263, 283] on button "Fire detector: In the event of a fire, when present, trigger the alarm by press…" at bounding box center [258, 286] width 12 height 12
click at [467, 331] on div at bounding box center [473, 339] width 36 height 36
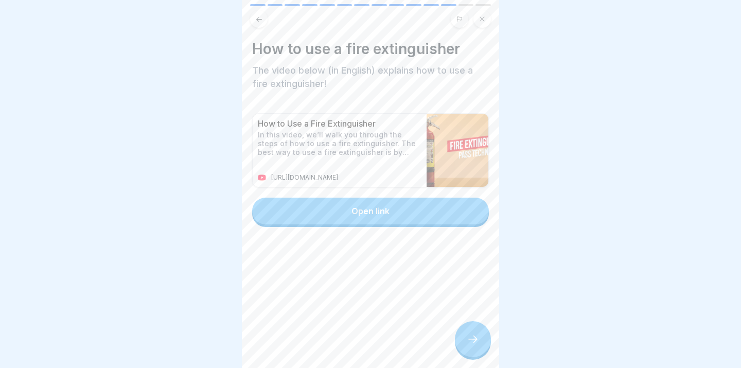
click at [473, 330] on div at bounding box center [473, 339] width 36 height 36
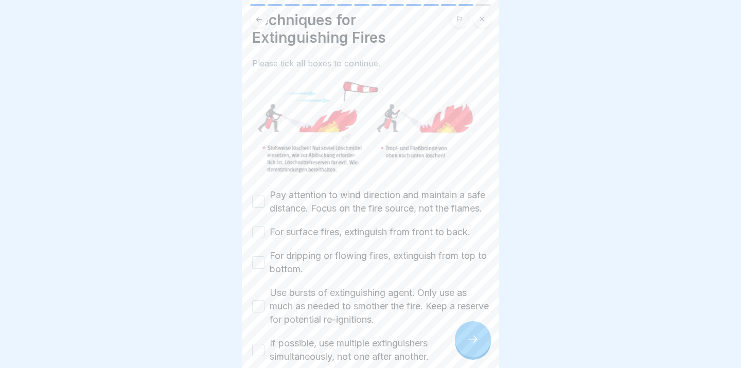
scroll to position [30, 0]
click at [265, 213] on div "Pay attention to wind direction and maintain a safe distance. Focus on the fire…" at bounding box center [370, 200] width 237 height 27
click at [258, 207] on button "Pay attention to wind direction and maintain a safe distance. Focus on the fire…" at bounding box center [258, 200] width 12 height 12
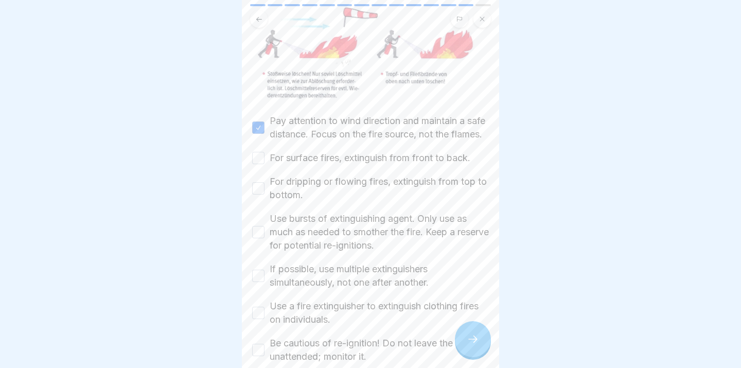
scroll to position [106, 0]
click at [260, 161] on button "For surface fires, extinguish from front to back." at bounding box center [258, 155] width 12 height 12
click at [254, 191] on button "For dripping or flowing fires, extinguish from top to bottom." at bounding box center [258, 185] width 12 height 12
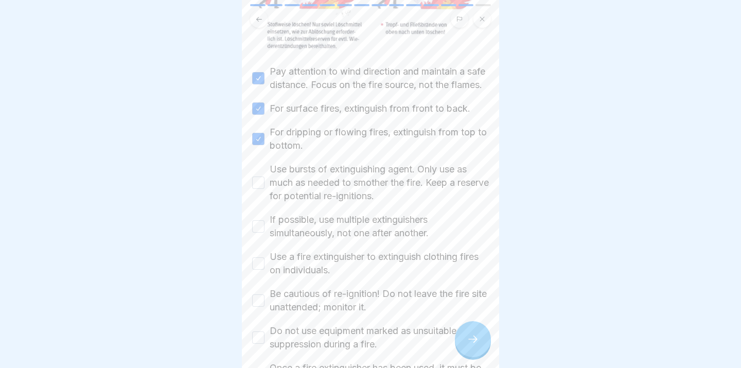
scroll to position [173, 0]
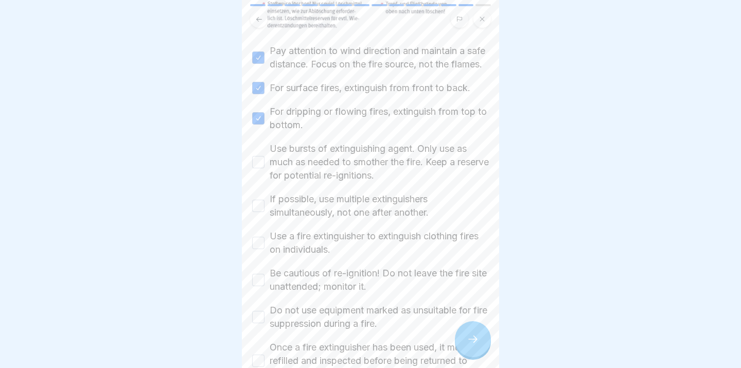
click at [273, 181] on label "Use bursts of extinguishing agent. Only use as much as needed to smother the fi…" at bounding box center [379, 162] width 219 height 40
click at [264, 168] on button "Use bursts of extinguishing agent. Only use as much as needed to smother the fi…" at bounding box center [258, 162] width 12 height 12
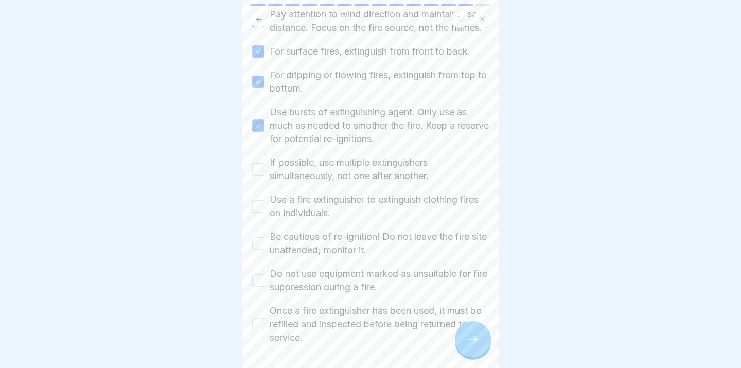
scroll to position [210, 0]
click at [261, 175] on button "If possible, use multiple extinguishers simultaneously, not one after another." at bounding box center [258, 169] width 12 height 12
click at [254, 212] on button "Use a fire extinguisher to extinguish clothing fires on individuals." at bounding box center [258, 206] width 12 height 12
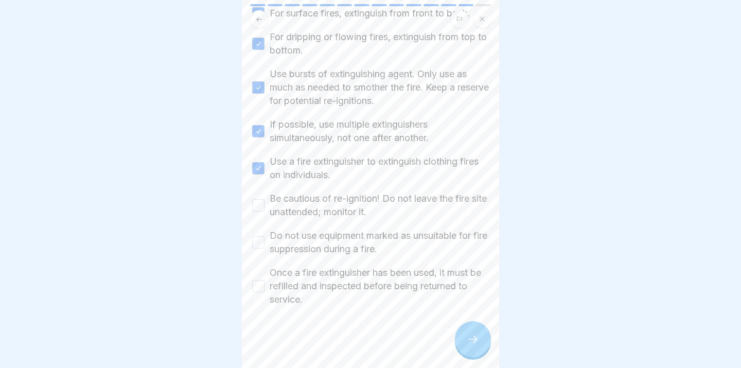
scroll to position [261, 0]
click at [257, 208] on button "Be cautious of re-ignition! Do not leave the fire site unattended; monitor it." at bounding box center [258, 205] width 12 height 12
click at [257, 241] on button "Do not use equipment marked as unsuitable for fire suppression during a fire." at bounding box center [258, 242] width 12 height 12
click at [263, 288] on button "Once a fire extinguisher has been used, it must be refilled and inspected befor…" at bounding box center [258, 286] width 12 height 12
click at [478, 333] on div at bounding box center [473, 339] width 36 height 36
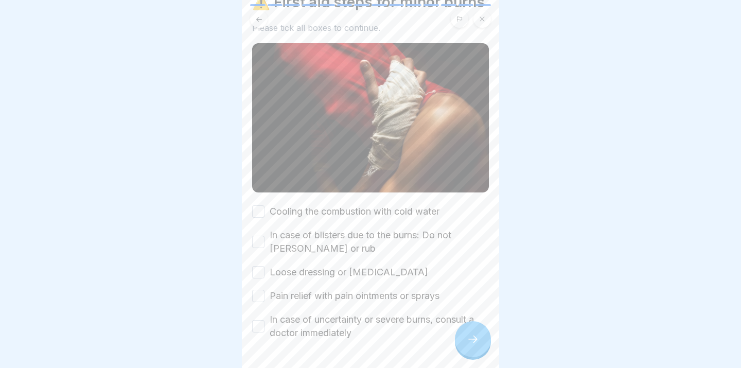
scroll to position [49, 0]
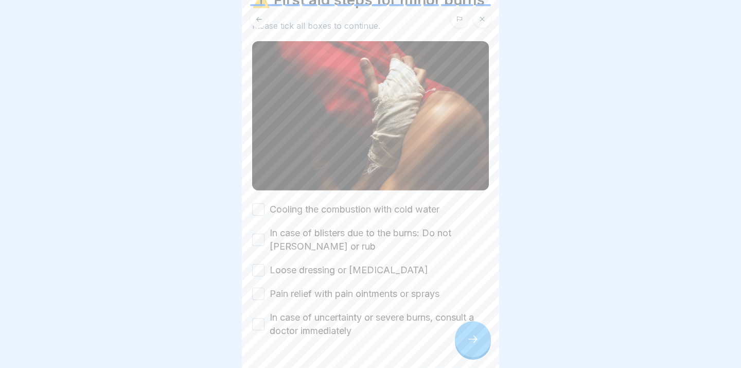
click at [262, 203] on button "Cooling the combustion with cold water" at bounding box center [258, 209] width 12 height 12
click at [258, 241] on button "In case of blisters due to the burns: Do not [PERSON_NAME] or rub" at bounding box center [258, 240] width 12 height 12
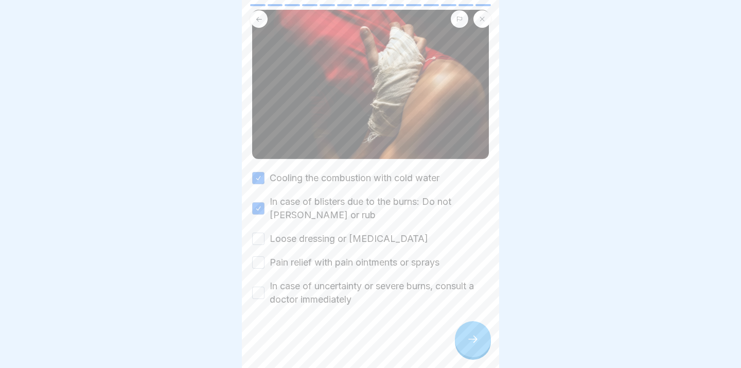
click at [259, 236] on button "Loose dressing or [MEDICAL_DATA]" at bounding box center [258, 238] width 12 height 12
click at [261, 260] on button "Pain relief with pain ointments or sprays" at bounding box center [258, 262] width 12 height 12
click at [262, 288] on button "In case of uncertainty or severe burns, consult a doctor immediately" at bounding box center [258, 292] width 12 height 12
click at [457, 346] on div at bounding box center [473, 339] width 36 height 36
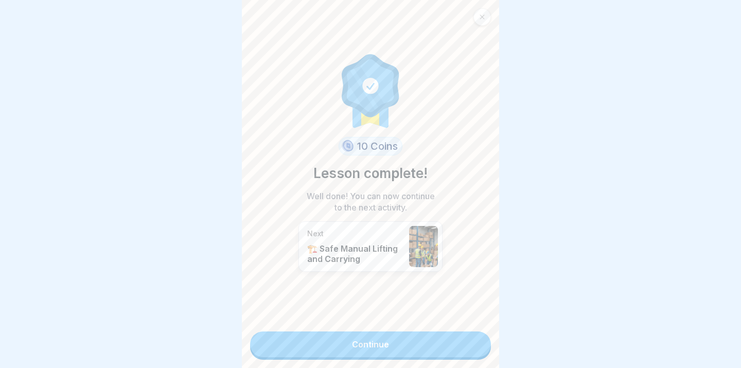
click at [457, 346] on link "Continue" at bounding box center [370, 344] width 241 height 26
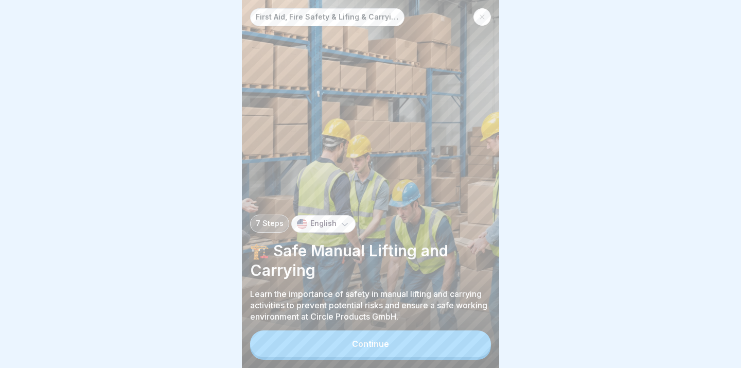
click at [486, 24] on div at bounding box center [481, 16] width 17 height 17
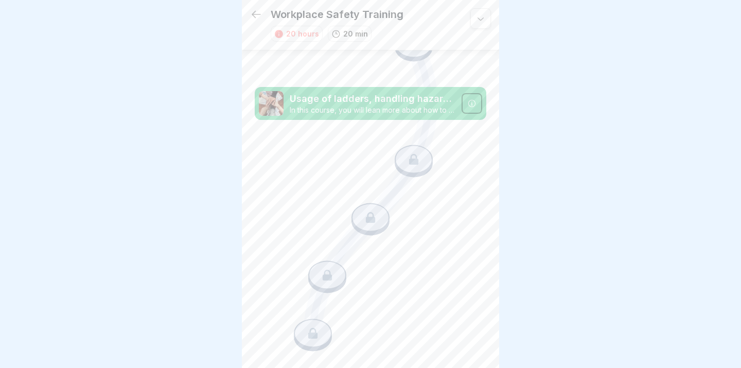
scroll to position [450, 0]
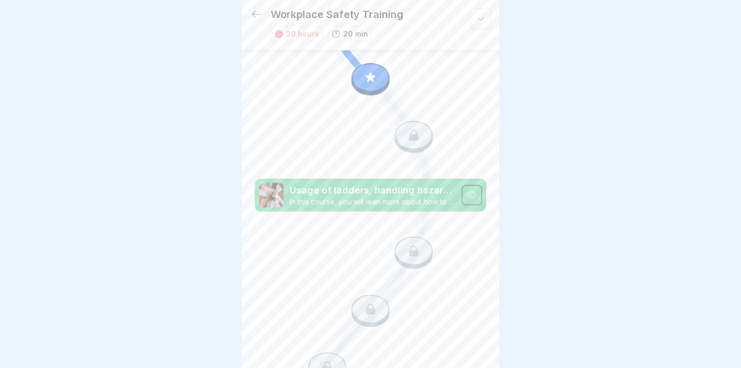
click at [376, 91] on icon at bounding box center [370, 79] width 74 height 62
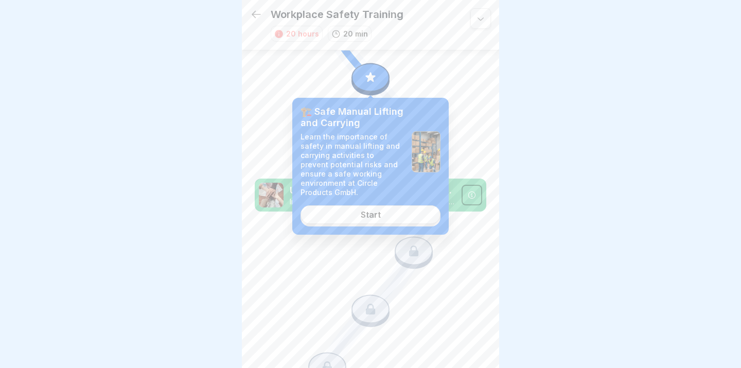
click at [489, 93] on div "Workplace Safety Training 20 hours 20 min Workplace accidents, responsibilities…" at bounding box center [370, 4] width 257 height 909
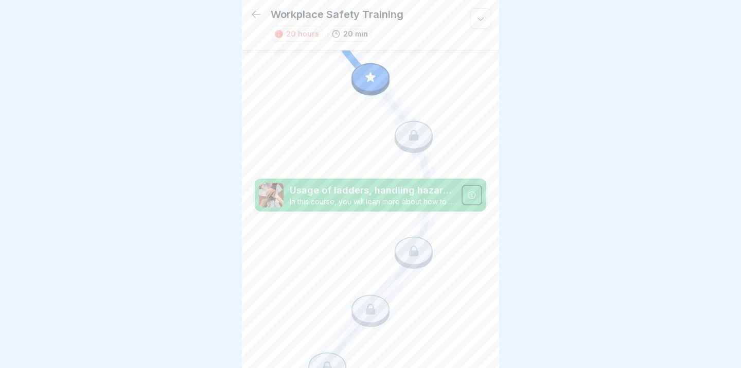
click at [406, 140] on div at bounding box center [413, 135] width 38 height 29
click at [373, 114] on icon at bounding box center [370, 21] width 231 height 810
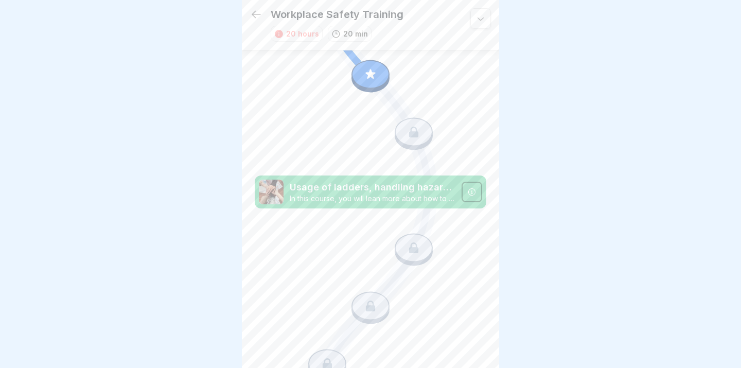
click at [369, 95] on icon at bounding box center [370, 76] width 74 height 62
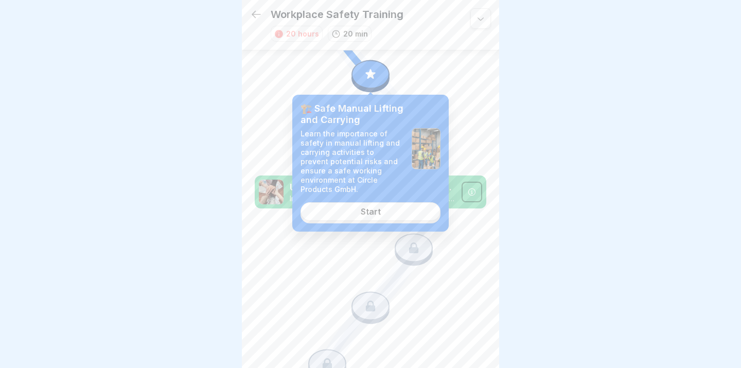
click at [362, 76] on div at bounding box center [370, 74] width 38 height 29
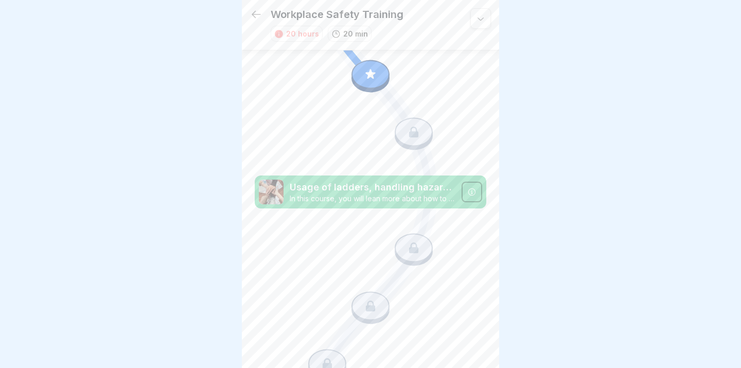
click at [361, 81] on div at bounding box center [370, 74] width 38 height 29
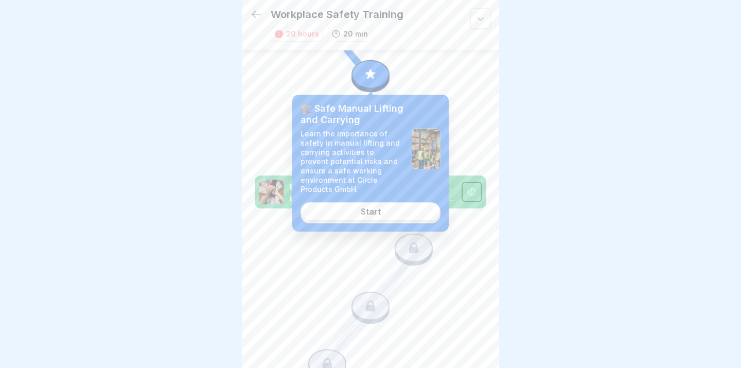
click at [334, 209] on link "Start" at bounding box center [370, 211] width 140 height 19
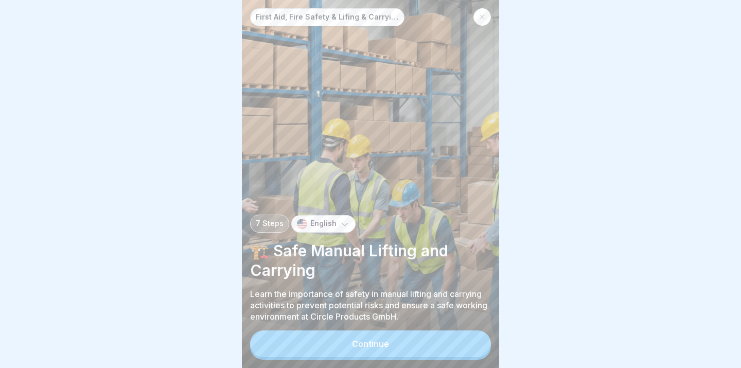
click at [333, 344] on button "Continue" at bounding box center [370, 343] width 241 height 27
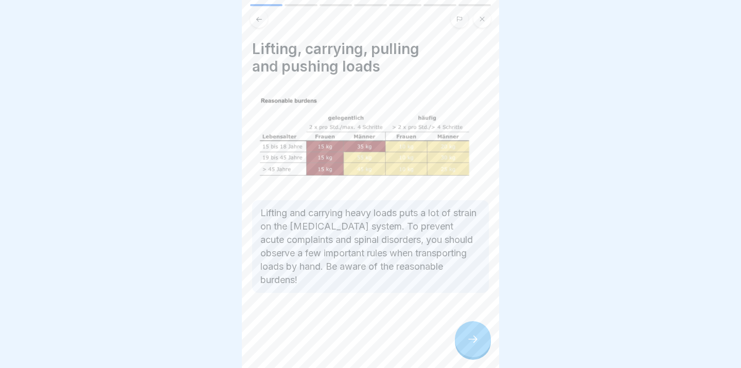
click at [471, 339] on icon at bounding box center [473, 339] width 12 height 12
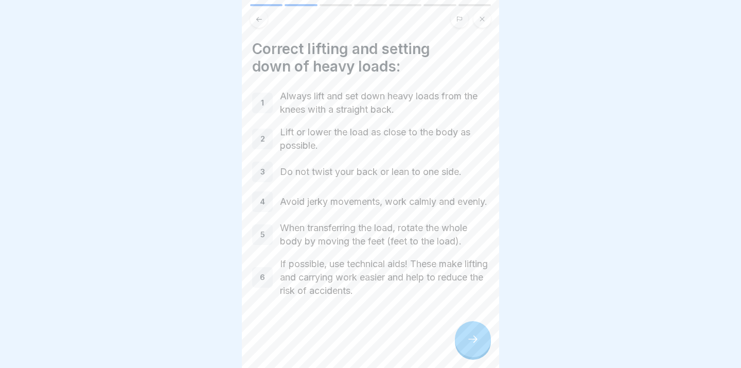
click at [479, 340] on div at bounding box center [473, 339] width 36 height 36
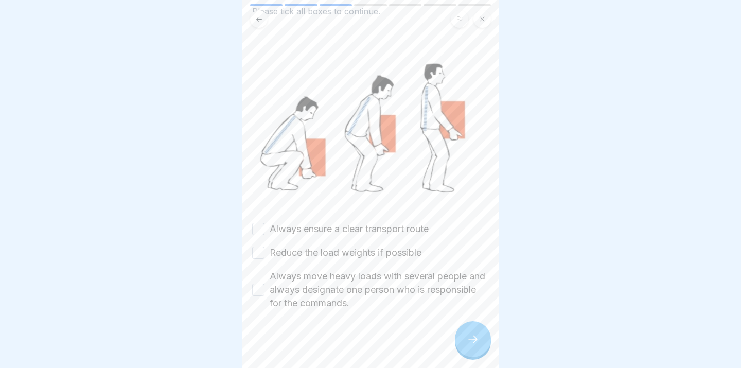
scroll to position [64, 0]
click at [376, 221] on div "During transportation Please tick all boxes to continue. Always ensure a clear …" at bounding box center [370, 142] width 237 height 333
click at [318, 256] on label "Reduce the load weights if possible" at bounding box center [346, 251] width 152 height 13
click at [264, 256] on button "Reduce the load weights if possible" at bounding box center [258, 251] width 12 height 12
click at [321, 289] on label "Always move heavy loads with several people and always designate one person who…" at bounding box center [379, 288] width 219 height 40
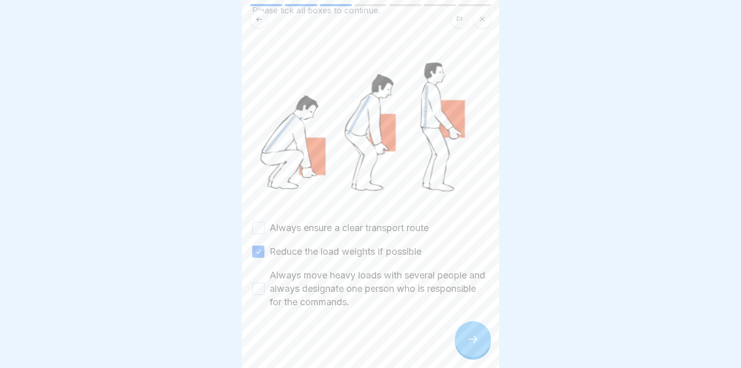
click at [264, 289] on button "Always move heavy loads with several people and always designate one person who…" at bounding box center [258, 288] width 12 height 12
click at [478, 323] on div "First Aid, Fire Safety & Lifing & Carrying Loads 7 Steps English 🏗️ Safe Manual…" at bounding box center [370, 184] width 257 height 368
click at [465, 338] on div at bounding box center [473, 339] width 36 height 36
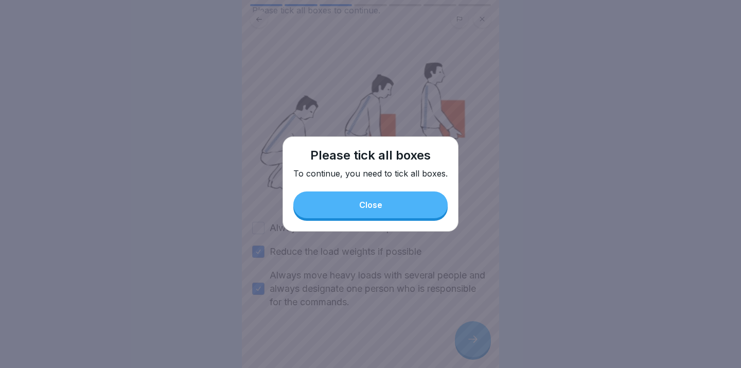
click at [406, 204] on button "Close" at bounding box center [370, 204] width 154 height 27
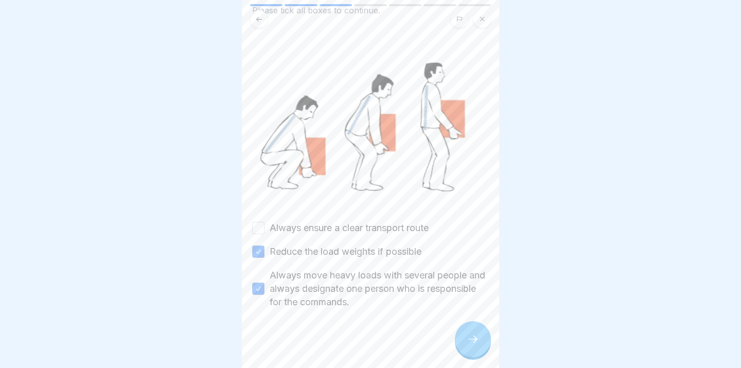
click at [276, 226] on label "Always ensure a clear transport route" at bounding box center [349, 227] width 159 height 13
click at [264, 226] on button "Always ensure a clear transport route" at bounding box center [258, 228] width 12 height 12
click at [477, 329] on div at bounding box center [473, 339] width 36 height 36
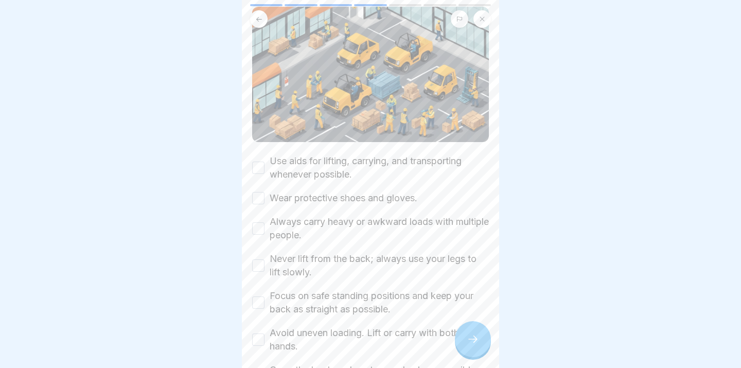
scroll to position [99, 0]
click at [256, 166] on button "Use aids for lifting, carrying, and transporting whenever possible." at bounding box center [258, 169] width 12 height 12
click at [259, 201] on button "Wear protective shoes and gloves." at bounding box center [258, 199] width 12 height 12
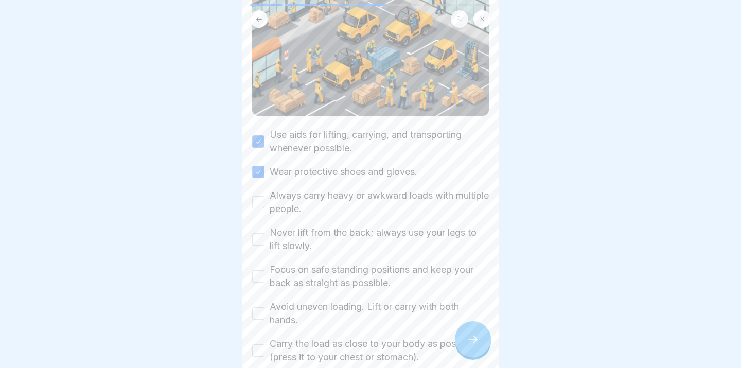
scroll to position [137, 0]
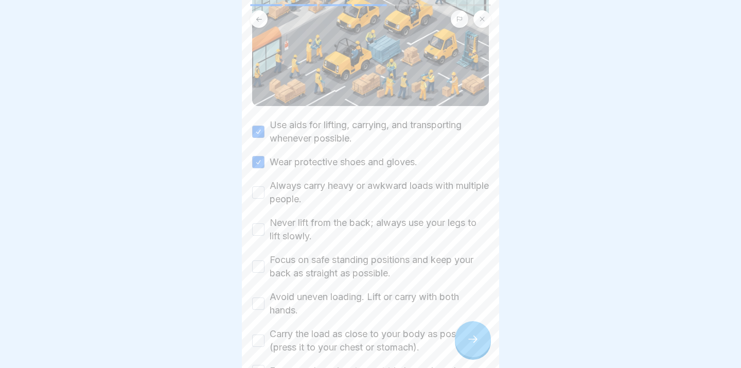
click at [260, 189] on button "Always carry heavy or awkward loads with multiple people." at bounding box center [258, 192] width 12 height 12
click at [256, 224] on button "Never lift from the back; always use your legs to lift slowly." at bounding box center [258, 229] width 12 height 12
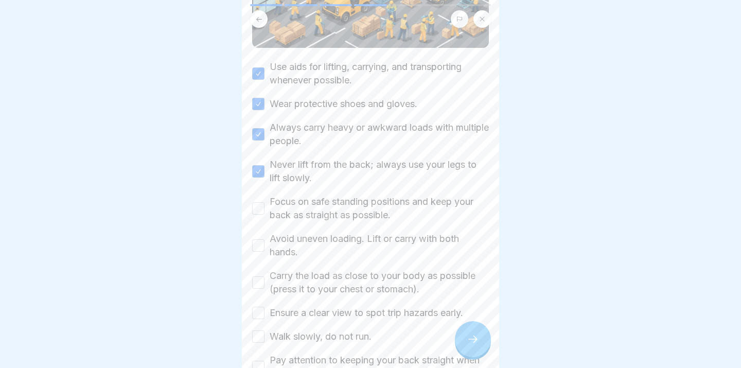
scroll to position [194, 0]
click at [262, 210] on button "Focus on safe standing positions and keep your back as straight as possible." at bounding box center [258, 209] width 12 height 12
click at [259, 253] on div "Avoid uneven loading. Lift or carry with both hands." at bounding box center [370, 245] width 237 height 27
click at [260, 246] on button "Avoid uneven loading. Lift or carry with both hands." at bounding box center [258, 246] width 12 height 12
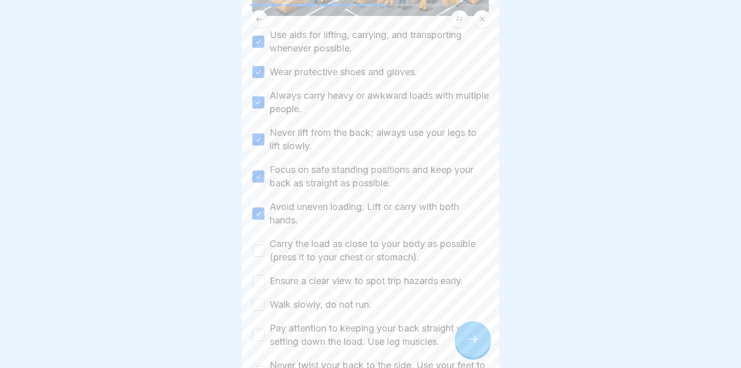
scroll to position [228, 0]
click at [257, 251] on button "Carry the load as close to your body as possible (press it to your chest or sto…" at bounding box center [258, 249] width 12 height 12
click at [256, 274] on button "Ensure a clear view to spot trip hazards early." at bounding box center [258, 280] width 12 height 12
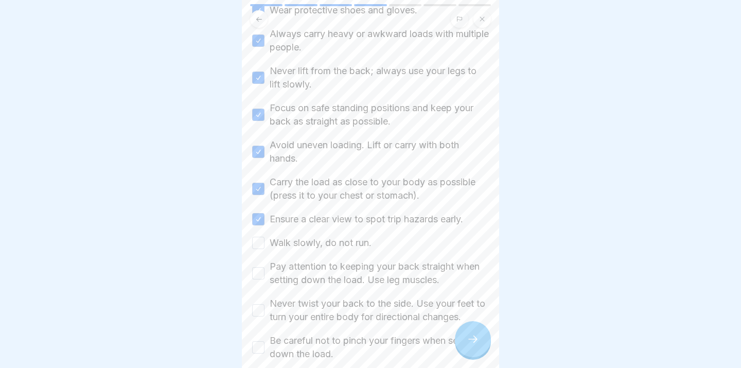
scroll to position [290, 0]
click at [265, 245] on div "Walk slowly, do not run." at bounding box center [311, 241] width 119 height 13
click at [261, 240] on button "Walk slowly, do not run." at bounding box center [258, 242] width 12 height 12
click at [262, 273] on button "Pay attention to keeping your back straight when setting down the load. Use leg…" at bounding box center [258, 272] width 12 height 12
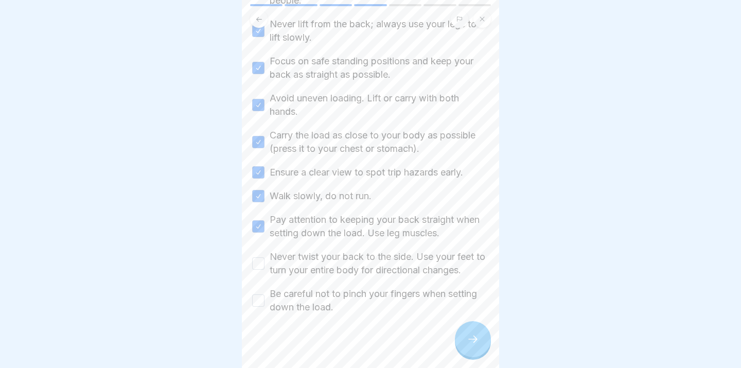
scroll to position [343, 0]
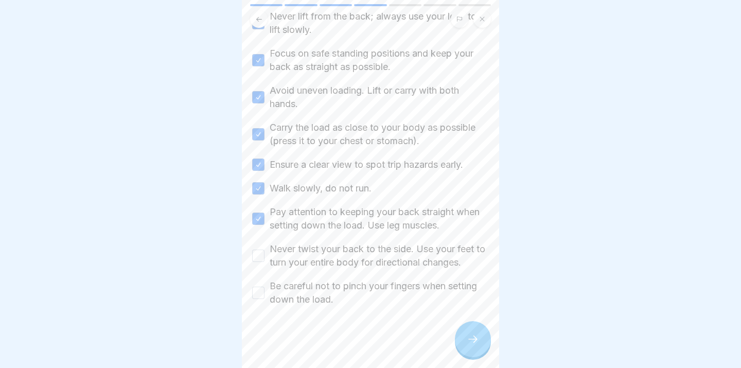
click at [259, 255] on button "Never twist your back to the side. Use your feet to turn your entire body for d…" at bounding box center [258, 255] width 12 height 12
click at [261, 298] on button "Be careful not to pinch your fingers when setting down the load." at bounding box center [258, 292] width 12 height 12
click at [478, 331] on div at bounding box center [473, 339] width 36 height 36
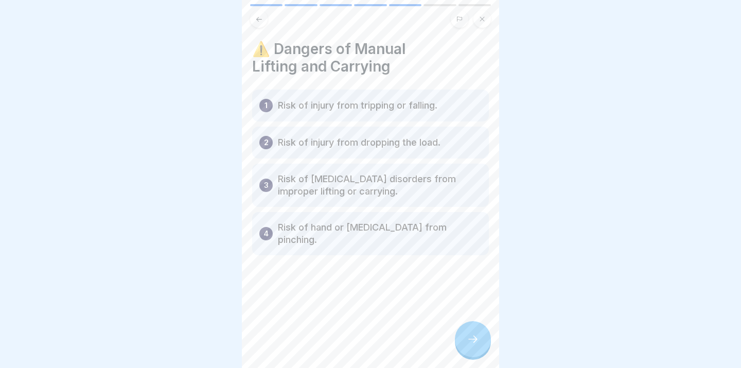
click at [464, 330] on div at bounding box center [473, 339] width 36 height 36
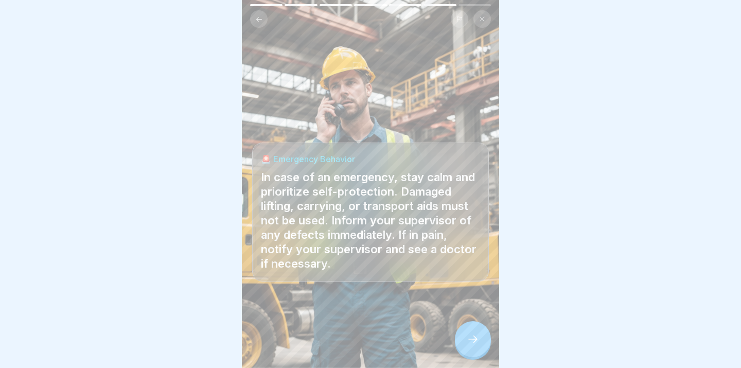
click at [464, 330] on div at bounding box center [473, 339] width 36 height 36
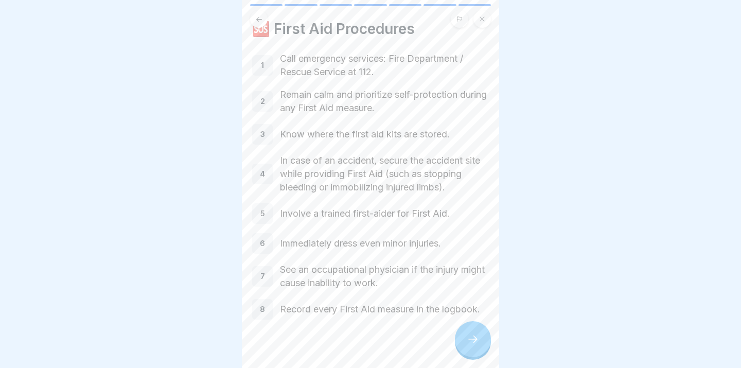
scroll to position [22, 0]
click at [470, 325] on div at bounding box center [473, 339] width 36 height 36
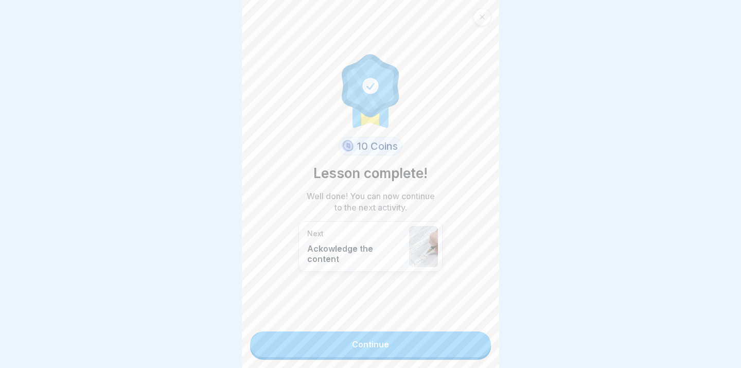
click at [458, 339] on link "Continue" at bounding box center [370, 344] width 241 height 26
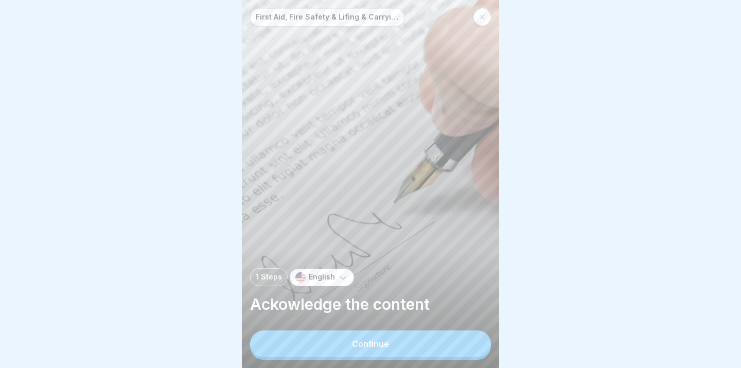
click at [458, 339] on button "Continue" at bounding box center [370, 343] width 241 height 27
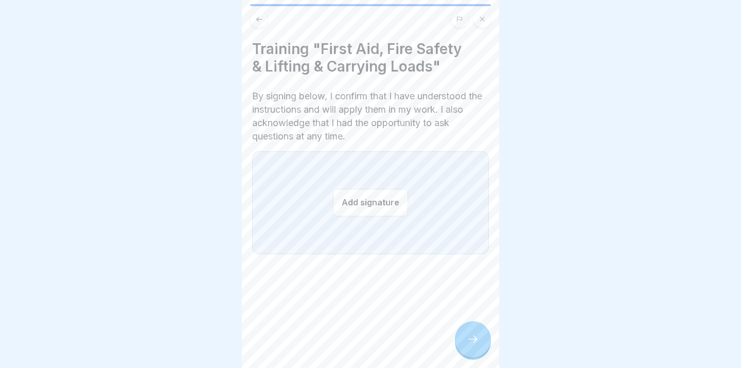
click at [382, 208] on button "Add signature" at bounding box center [370, 202] width 75 height 27
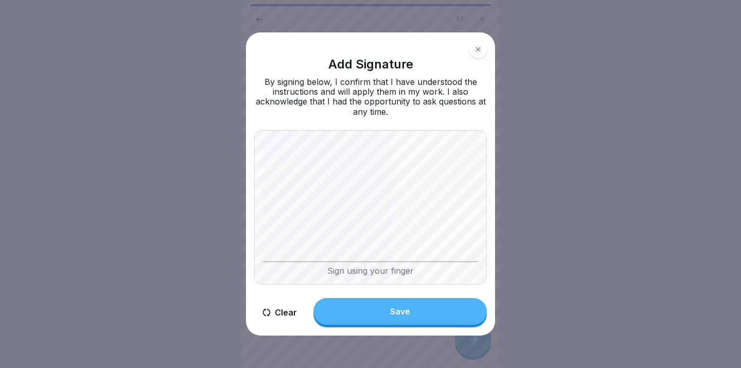
click at [380, 310] on button "Save" at bounding box center [399, 311] width 173 height 27
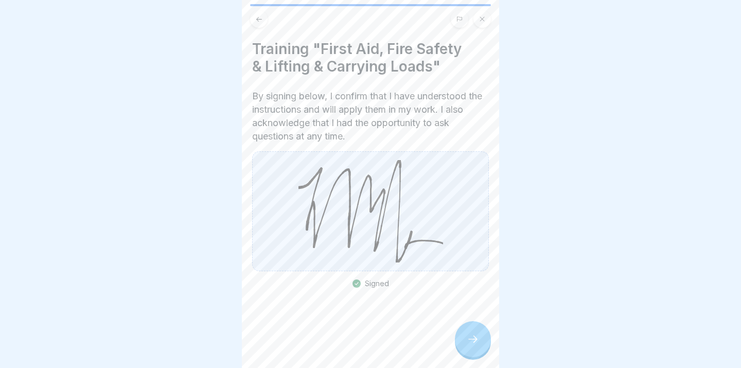
click at [465, 344] on div at bounding box center [473, 339] width 36 height 36
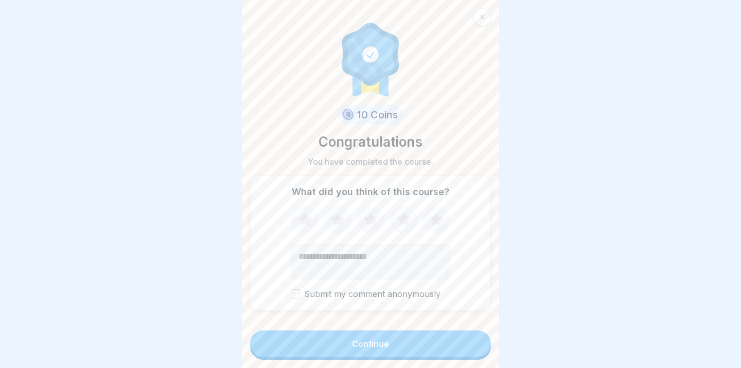
click at [465, 344] on button "Continue" at bounding box center [370, 343] width 241 height 27
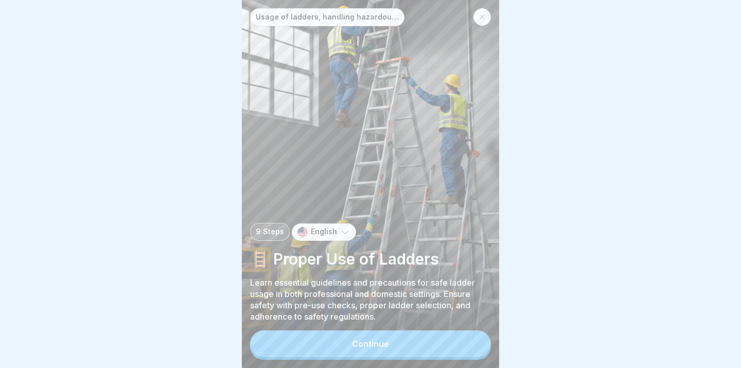
click at [465, 344] on button "Continue" at bounding box center [370, 343] width 241 height 27
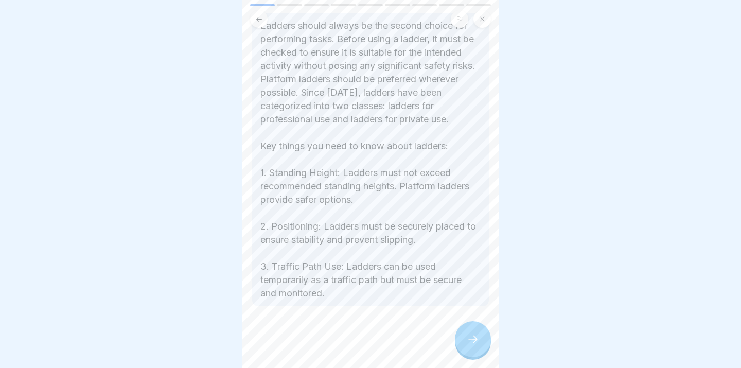
scroll to position [231, 0]
click at [466, 336] on div at bounding box center [473, 339] width 36 height 36
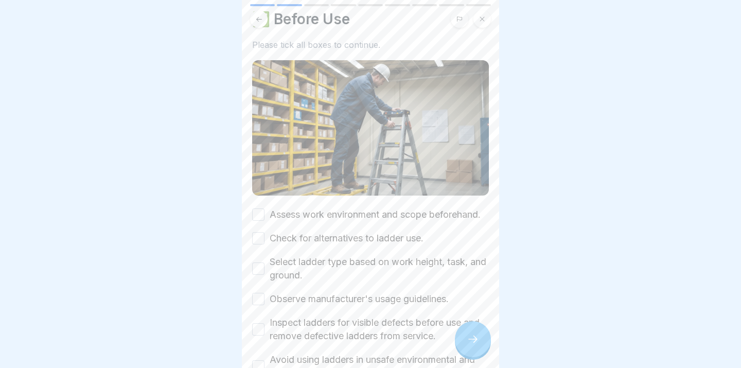
scroll to position [31, 0]
click at [261, 207] on button "Assess work environment and scope beforehand." at bounding box center [258, 213] width 12 height 12
click at [261, 242] on button "Check for alternatives to ladder use." at bounding box center [258, 237] width 12 height 12
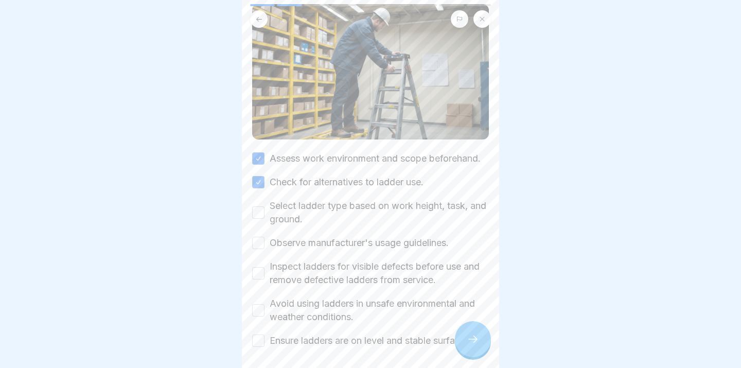
click at [257, 213] on button "Select ladder type based on work height, task, and ground." at bounding box center [258, 212] width 12 height 12
click at [257, 241] on button "Observe manufacturer's usage guidelines." at bounding box center [258, 243] width 12 height 12
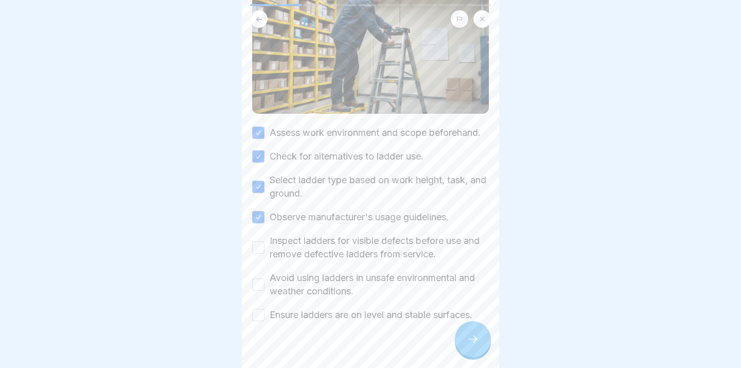
scroll to position [112, 0]
click at [255, 244] on button "Inspect ladders for visible defects before use and remove defective ladders fro…" at bounding box center [258, 247] width 12 height 12
click at [260, 277] on div "Avoid using ladders in unsafe environmental and weather conditions." at bounding box center [370, 284] width 237 height 27
click at [258, 285] on button "Avoid using ladders in unsafe environmental and weather conditions." at bounding box center [258, 284] width 12 height 12
click at [264, 319] on div "Ensure ladders are on level and stable surfaces." at bounding box center [362, 314] width 220 height 13
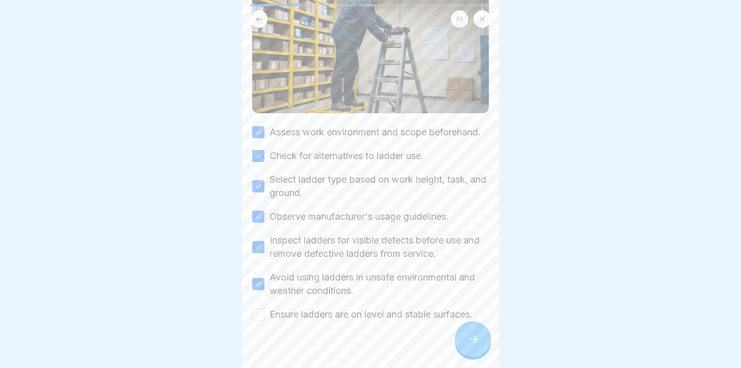
click at [271, 318] on label "Ensure ladders are on level and stable surfaces." at bounding box center [371, 314] width 203 height 13
click at [264, 318] on button "Ensure ladders are on level and stable surfaces." at bounding box center [258, 314] width 12 height 12
click at [469, 342] on icon at bounding box center [473, 339] width 12 height 12
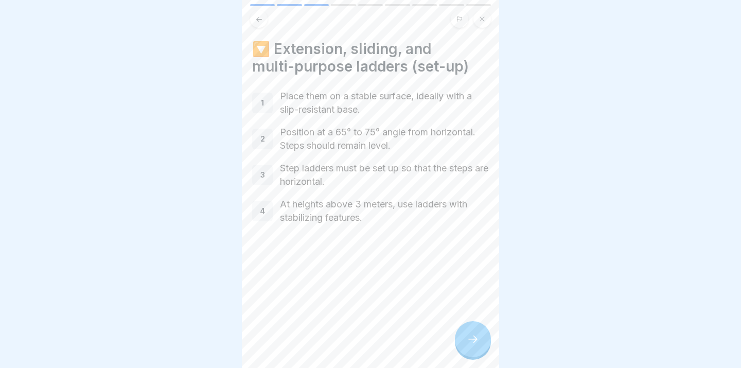
click at [473, 337] on icon at bounding box center [473, 339] width 12 height 12
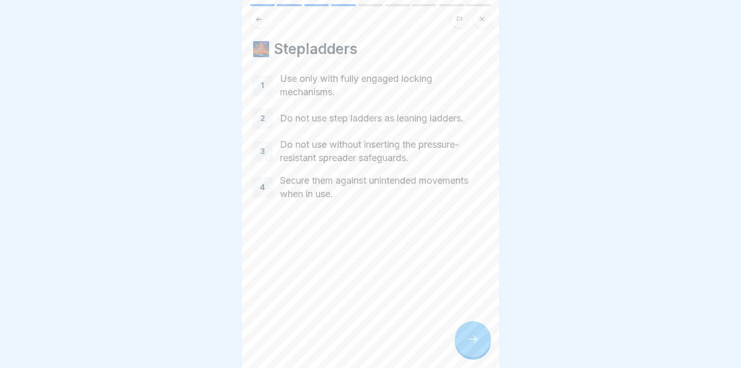
click at [463, 329] on div at bounding box center [473, 339] width 36 height 36
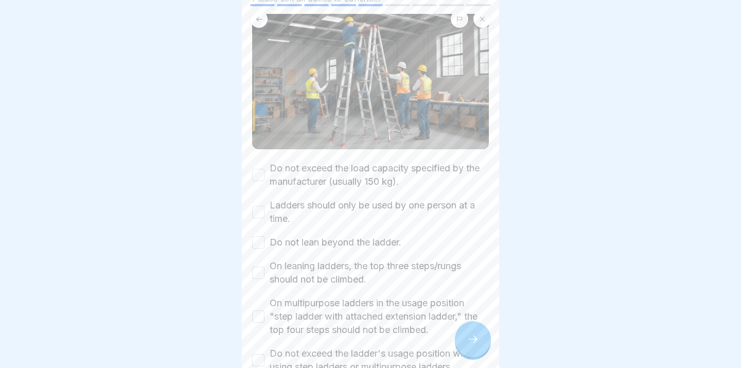
scroll to position [77, 0]
click at [252, 166] on div "Do not exceed the load capacity specified by the manufacturer (usually 150 kg)." at bounding box center [370, 173] width 237 height 27
click at [260, 170] on button "Do not exceed the load capacity specified by the manufacturer (usually 150 kg)." at bounding box center [258, 174] width 12 height 12
click at [264, 208] on button "Ladders should only be used by one person at a time." at bounding box center [258, 211] width 12 height 12
click at [262, 241] on button "Do not lean beyond the ladder." at bounding box center [258, 241] width 12 height 12
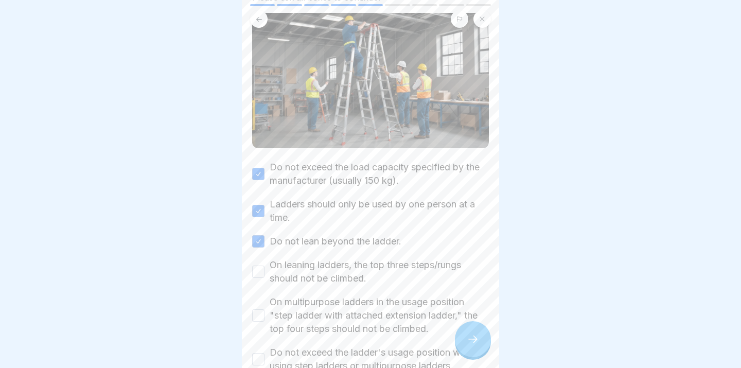
scroll to position [131, 0]
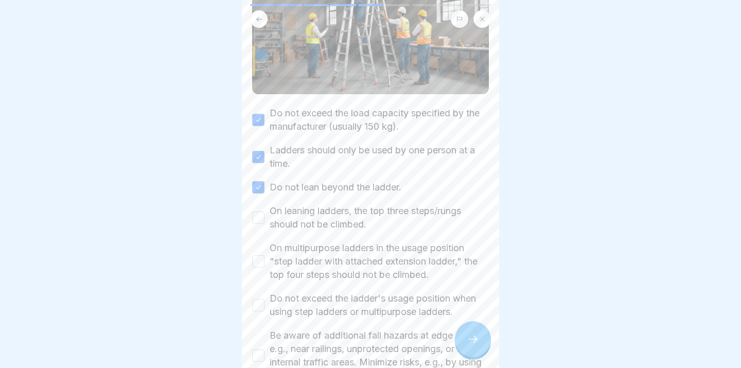
click at [257, 221] on button "On leaning ladders, the top three steps/rungs should not be climbed." at bounding box center [258, 217] width 12 height 12
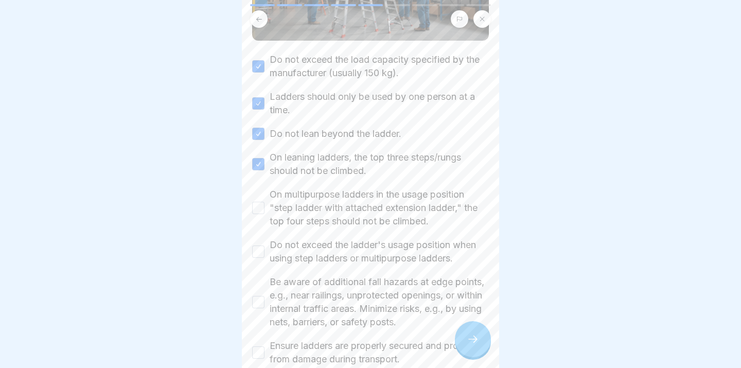
scroll to position [187, 0]
click at [261, 206] on button "On multipurpose ladders in the usage position "step ladder with attached extens…" at bounding box center [258, 205] width 12 height 12
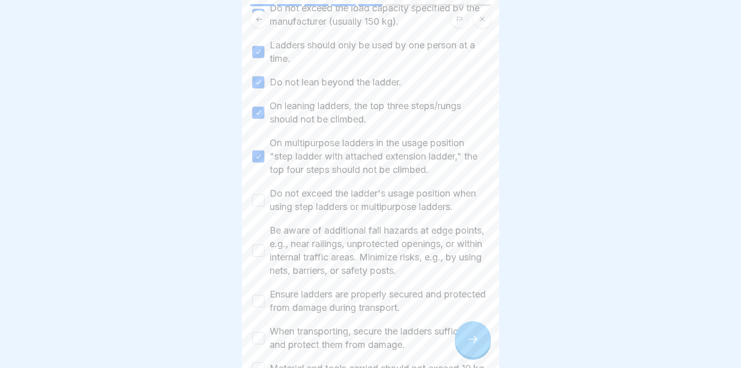
scroll to position [238, 0]
click at [261, 206] on div "Do not exceed the ladder's usage position when using step ladders or multipurpo…" at bounding box center [370, 198] width 237 height 27
click at [260, 191] on div "Do not exceed the ladder's usage position when using step ladders or multipurpo…" at bounding box center [370, 198] width 237 height 27
click at [261, 196] on button "Do not exceed the ladder's usage position when using step ladders or multipurpo…" at bounding box center [258, 198] width 12 height 12
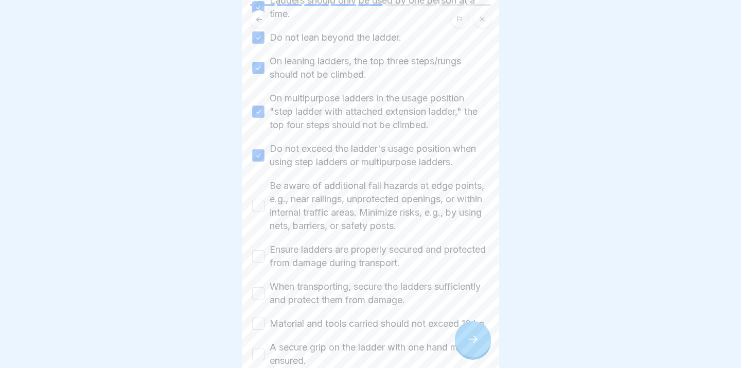
click at [257, 201] on button "Be aware of additional fall hazards at edge points, e.g., near railings, unprot…" at bounding box center [258, 206] width 12 height 12
click at [258, 247] on div "Ensure ladders are properly secured and protected from damage during transport." at bounding box center [370, 256] width 237 height 27
click at [258, 250] on button "Ensure ladders are properly secured and protected from damage during transport." at bounding box center [258, 256] width 12 height 12
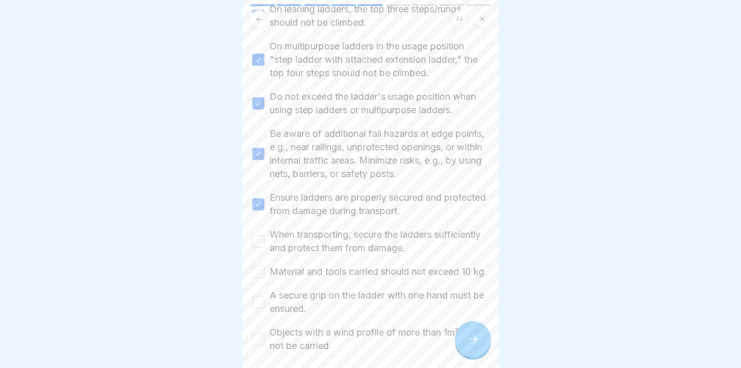
scroll to position [333, 0]
click at [259, 248] on div "When transporting, secure the ladders sufficiently and protect them from damage." at bounding box center [370, 240] width 237 height 27
click at [258, 242] on button "When transporting, secure the ladders sufficiently and protect them from damage." at bounding box center [258, 241] width 12 height 12
click at [263, 275] on button "Material and tools carried should not exceed 10 kg." at bounding box center [258, 271] width 12 height 12
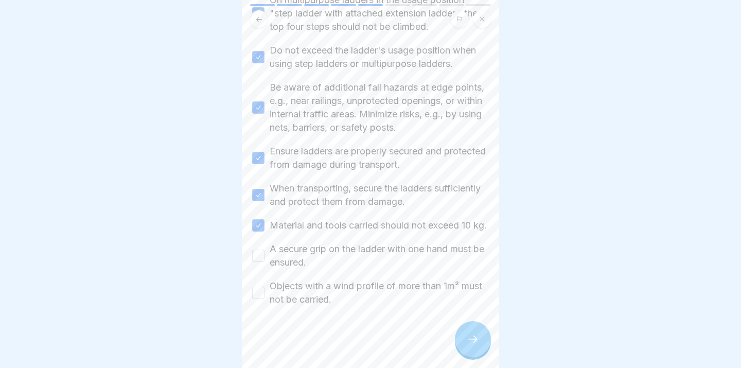
scroll to position [392, 0]
click at [256, 250] on button "A secure grip on the ladder with one hand must be ensured." at bounding box center [258, 255] width 12 height 12
click at [259, 291] on button "Objects with a wind profile of more than 1m² must not be carried." at bounding box center [258, 292] width 12 height 12
click at [479, 343] on div at bounding box center [473, 339] width 36 height 36
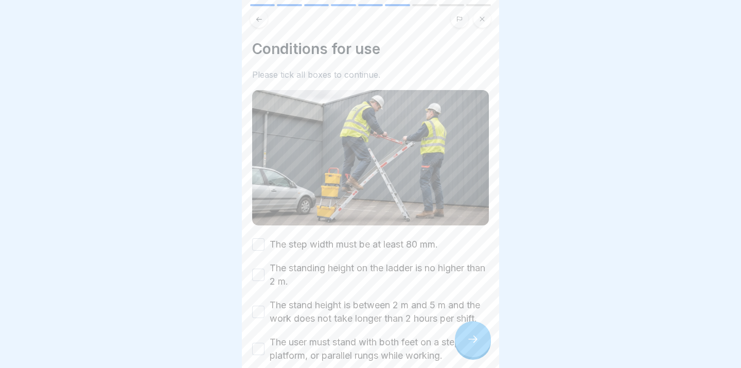
click at [255, 245] on button "The step width must be at least 80 mm." at bounding box center [258, 244] width 12 height 12
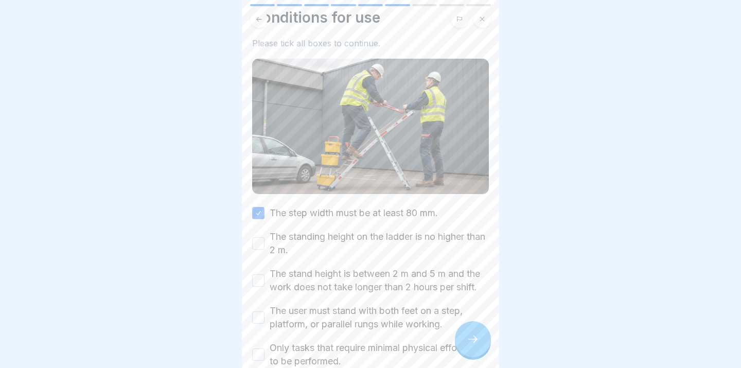
click at [255, 247] on button "The standing height on the ladder is no higher than 2 m." at bounding box center [258, 243] width 12 height 12
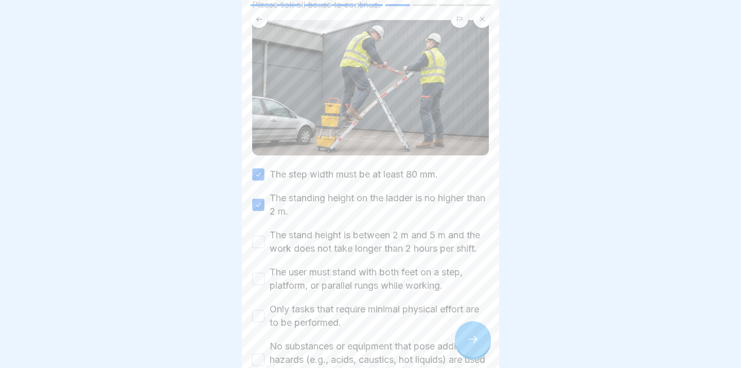
scroll to position [78, 0]
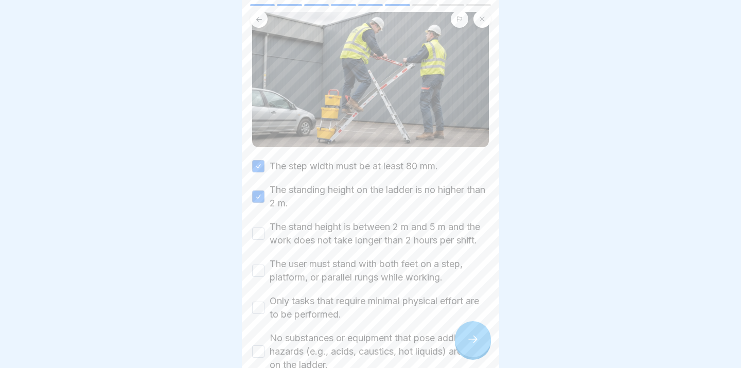
click at [256, 234] on button "The stand height is between 2 m and 5 m and the work does not take longer than …" at bounding box center [258, 233] width 12 height 12
click at [256, 265] on button "The user must stand with both feet on a step, platform, or parallel rungs while…" at bounding box center [258, 270] width 12 height 12
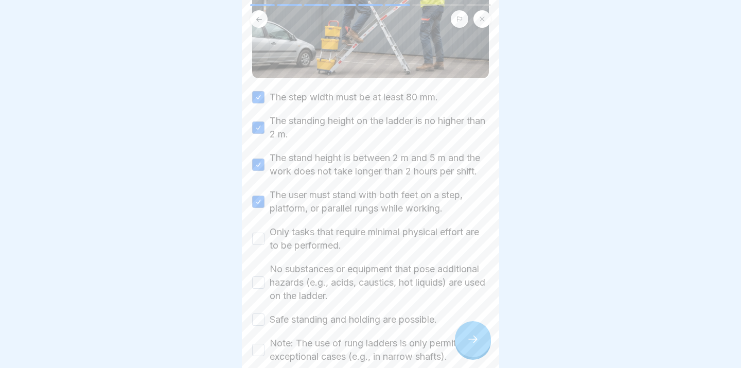
scroll to position [149, 0]
click at [262, 240] on button "Only tasks that require minimal physical effort are to be performed." at bounding box center [258, 236] width 12 height 12
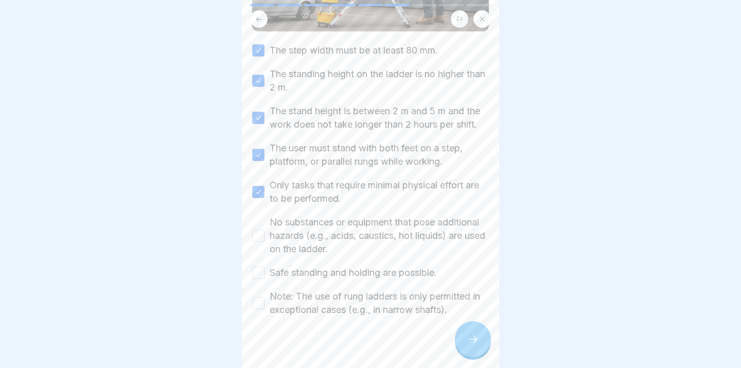
scroll to position [195, 0]
click at [262, 240] on button "No substances or equipment that pose additional hazards (e.g., acids, caustics,…" at bounding box center [258, 234] width 12 height 12
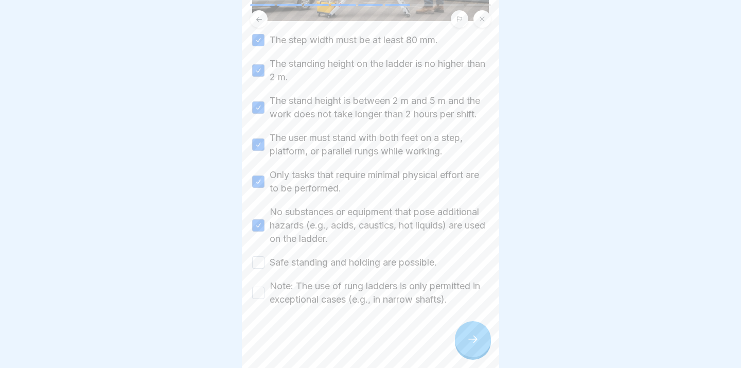
click at [255, 261] on button "Safe standing and holding are possible." at bounding box center [258, 262] width 12 height 12
click at [259, 291] on button "Note: The use of rung ladders is only permitted in exceptional cases (e.g., in …" at bounding box center [258, 292] width 12 height 12
click at [472, 348] on div at bounding box center [473, 339] width 36 height 36
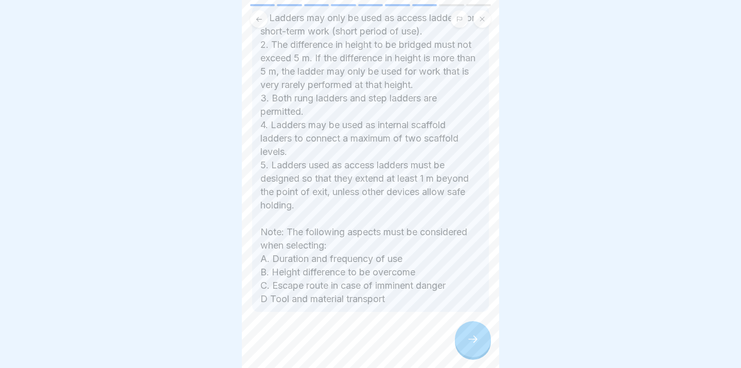
scroll to position [312, 0]
click at [467, 340] on div at bounding box center [473, 339] width 36 height 36
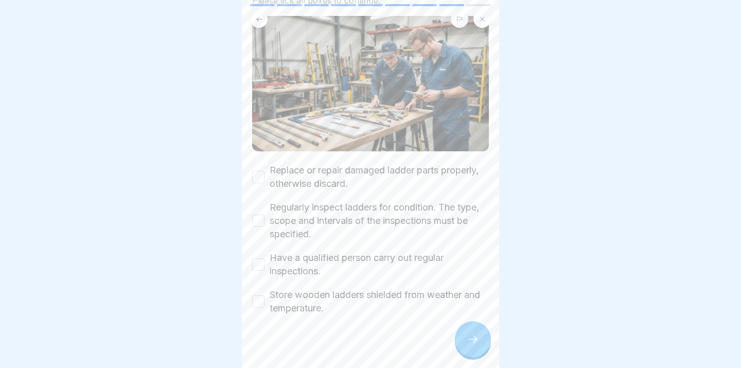
scroll to position [75, 0]
click at [264, 171] on button "Replace or repair damaged ladder parts properly, otherwise discard." at bounding box center [258, 176] width 12 height 12
click at [264, 218] on button "Regularly inspect ladders for condition. The type, scope and intervals of the i…" at bounding box center [258, 220] width 12 height 12
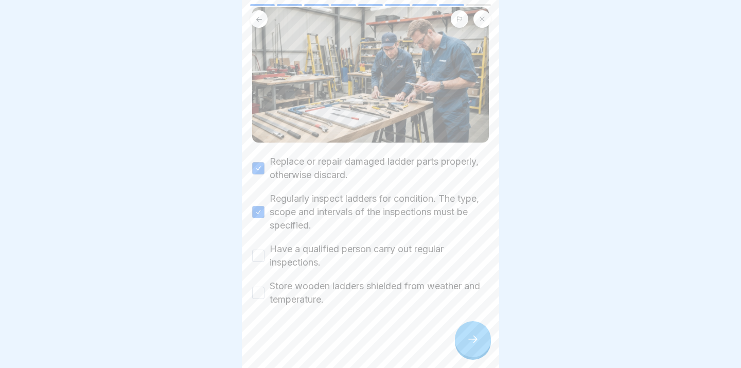
click at [258, 253] on button "Have a qualified person carry out regular inspections." at bounding box center [258, 255] width 12 height 12
click at [259, 286] on button "Store wooden ladders shielded from weather and temperature." at bounding box center [258, 292] width 12 height 12
click at [461, 337] on div at bounding box center [473, 339] width 36 height 36
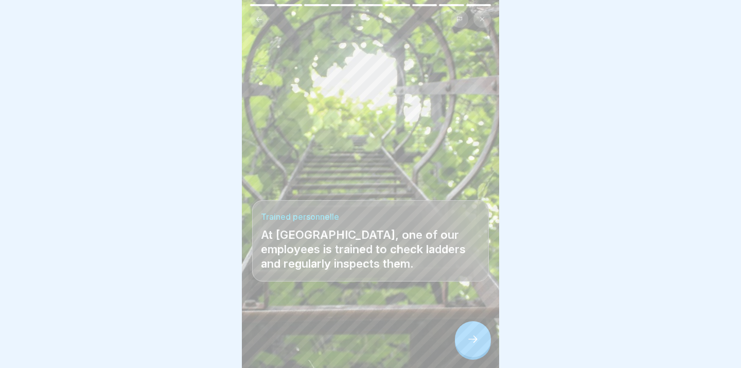
click at [473, 337] on icon at bounding box center [473, 339] width 12 height 12
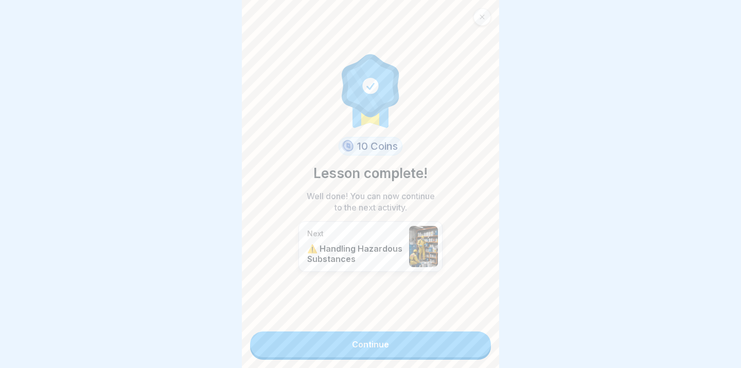
click at [473, 337] on link "Continue" at bounding box center [370, 344] width 241 height 26
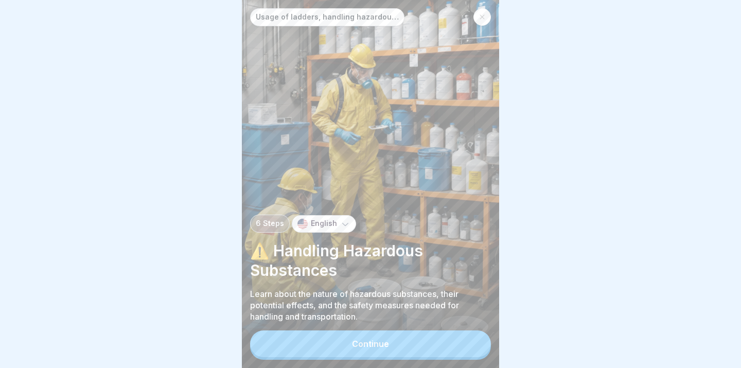
click at [486, 19] on div at bounding box center [481, 16] width 17 height 17
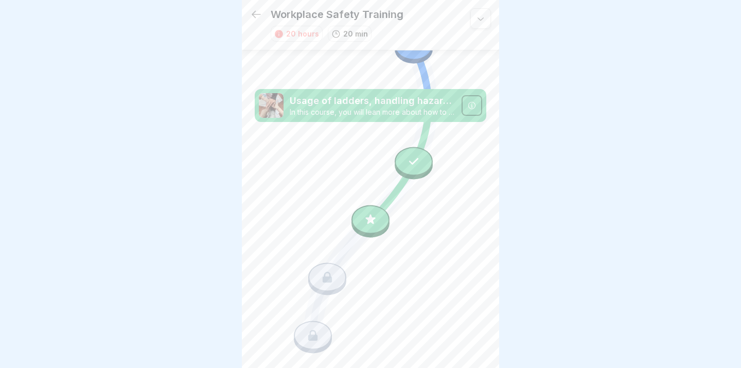
scroll to position [541, 0]
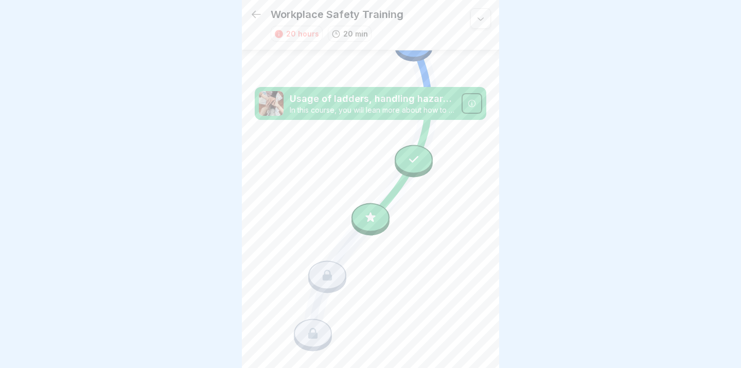
click at [367, 224] on div at bounding box center [370, 217] width 38 height 29
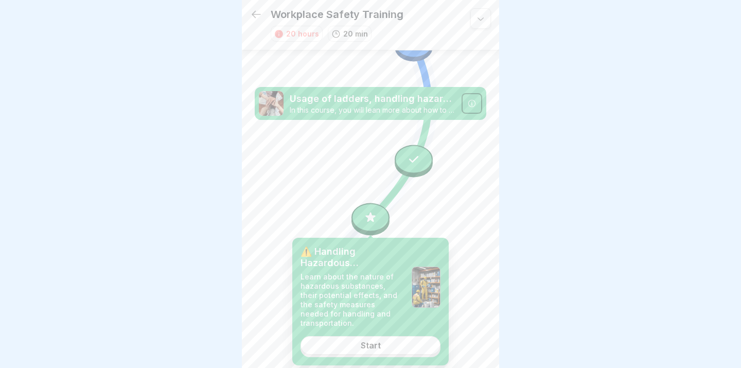
click at [360, 336] on link "Start" at bounding box center [370, 345] width 140 height 19
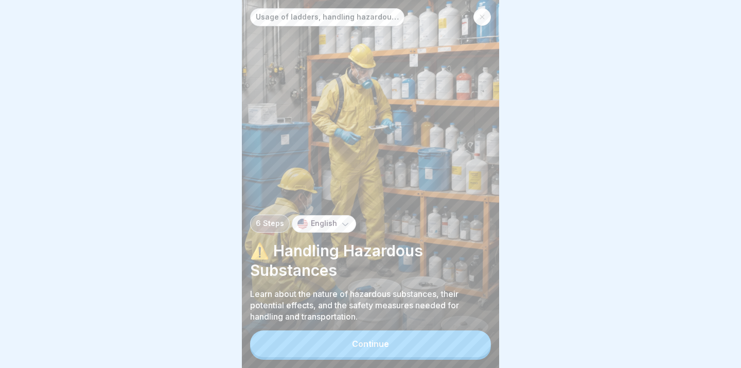
click at [358, 355] on button "Continue" at bounding box center [370, 343] width 241 height 27
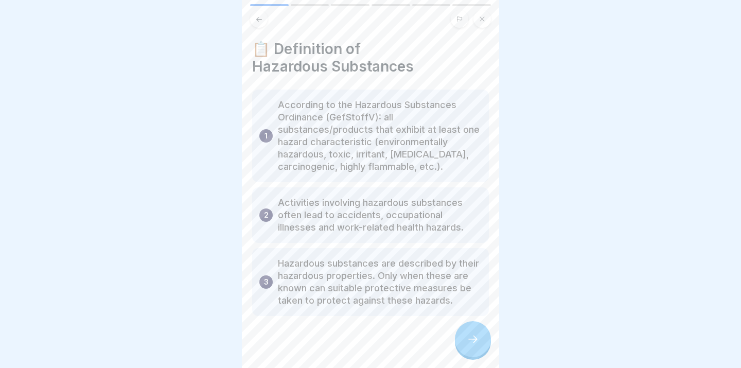
click at [457, 336] on div at bounding box center [473, 339] width 36 height 36
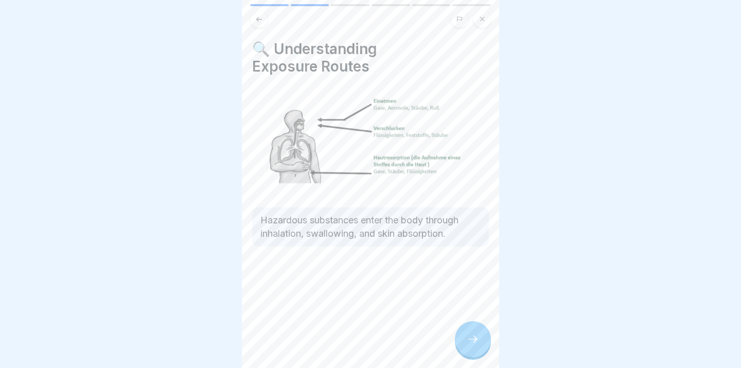
click at [457, 336] on div at bounding box center [473, 339] width 36 height 36
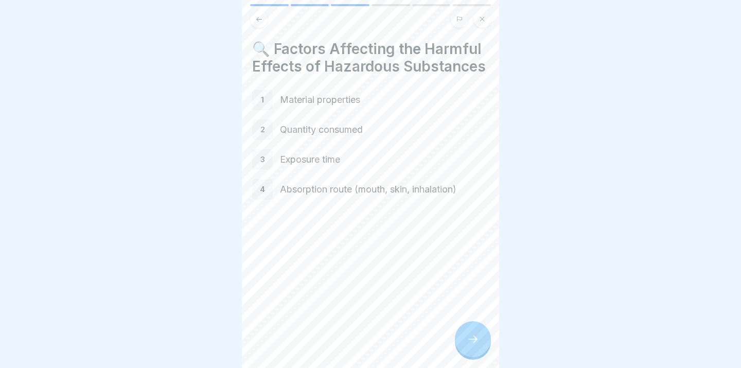
click at [457, 336] on div at bounding box center [473, 339] width 36 height 36
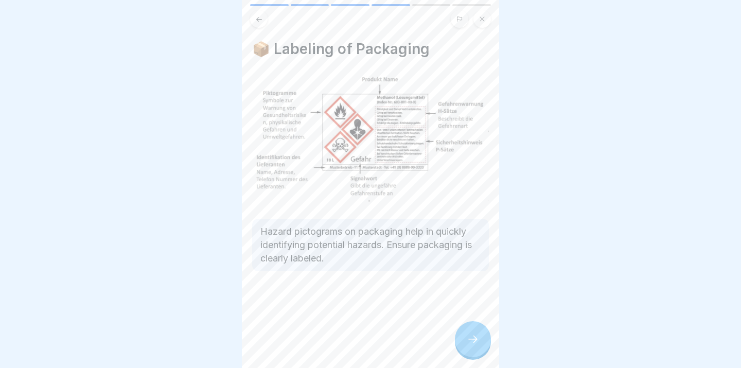
click at [457, 336] on div at bounding box center [473, 339] width 36 height 36
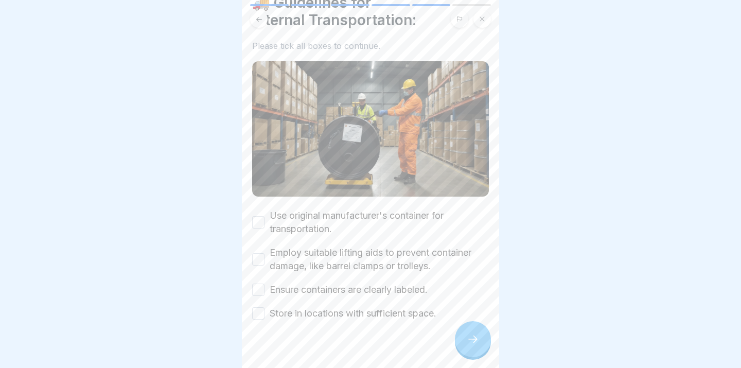
scroll to position [51, 0]
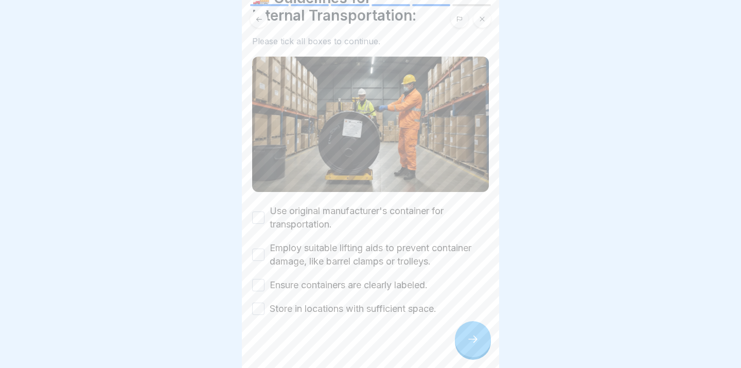
click at [263, 218] on button "Use original manufacturer's container for transportation." at bounding box center [258, 217] width 12 height 12
click at [262, 252] on button "Employ suitable lifting aids to prevent container damage, like barrel clamps or…" at bounding box center [258, 254] width 12 height 12
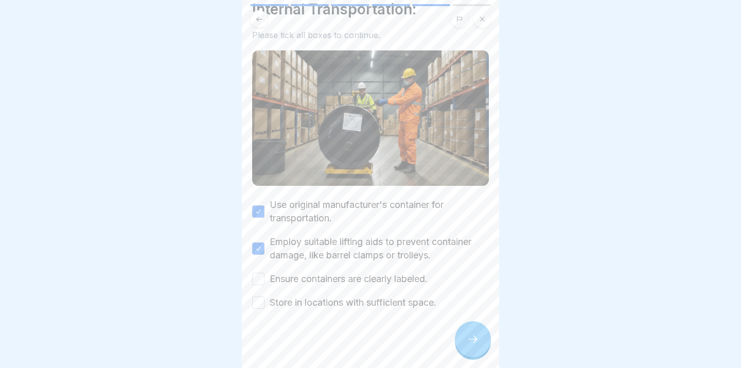
click at [260, 276] on button "Ensure containers are clearly labeled." at bounding box center [258, 279] width 12 height 12
click at [260, 296] on div "Store in locations with sufficient space." at bounding box center [344, 302] width 184 height 13
click at [258, 302] on button "Store in locations with sufficient space." at bounding box center [258, 302] width 12 height 12
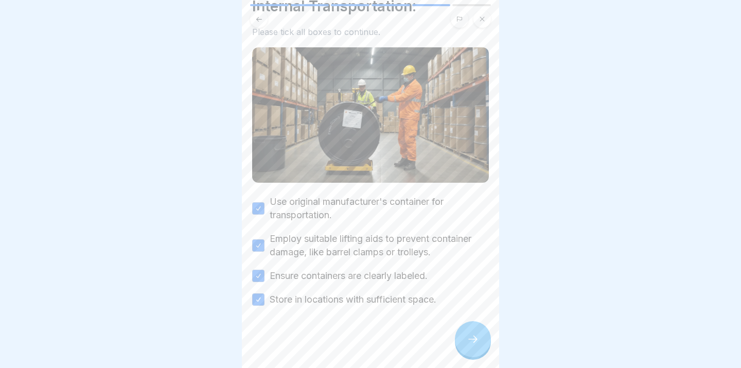
click at [471, 328] on div at bounding box center [473, 339] width 36 height 36
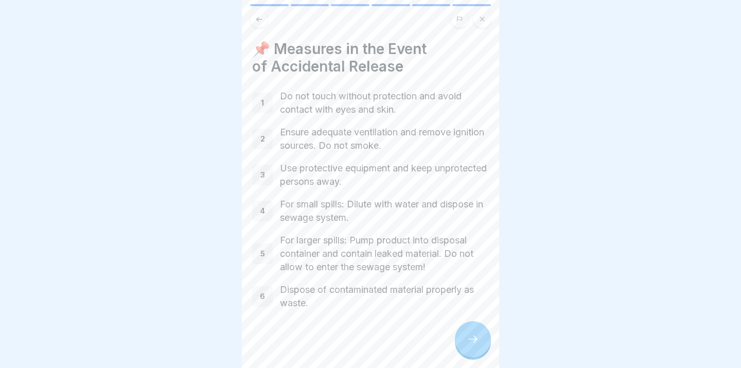
scroll to position [4, 0]
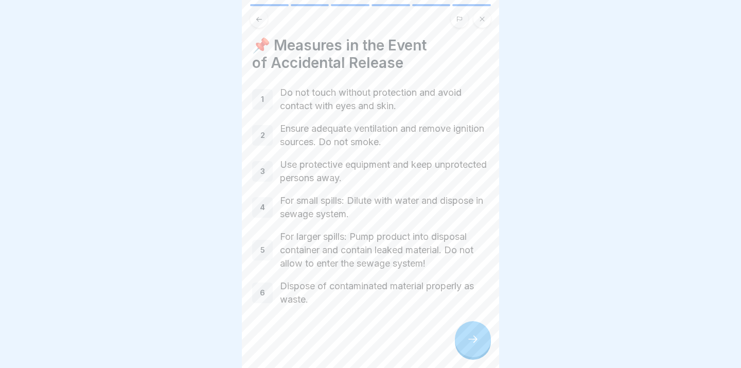
click at [480, 336] on div at bounding box center [473, 339] width 36 height 36
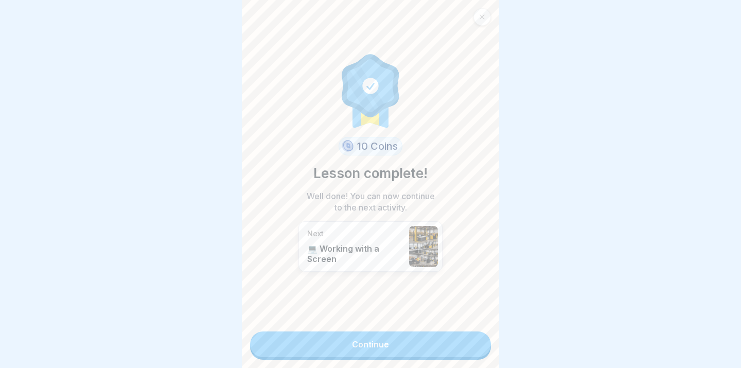
click at [480, 336] on link "Continue" at bounding box center [370, 344] width 241 height 26
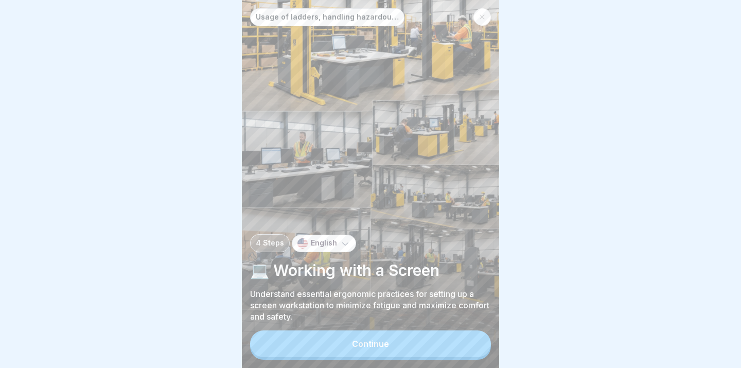
click at [480, 336] on button "Continue" at bounding box center [370, 343] width 241 height 27
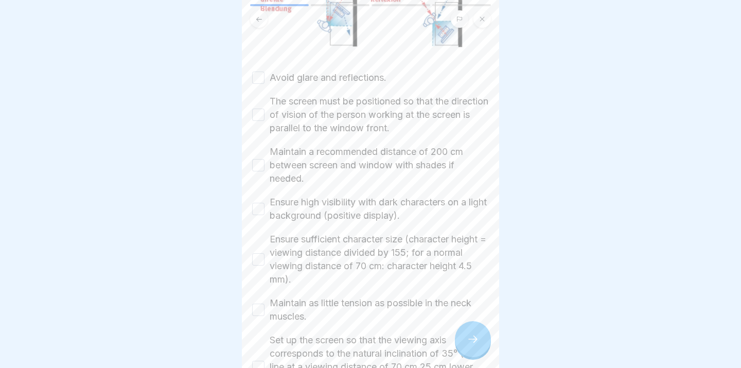
scroll to position [434, 0]
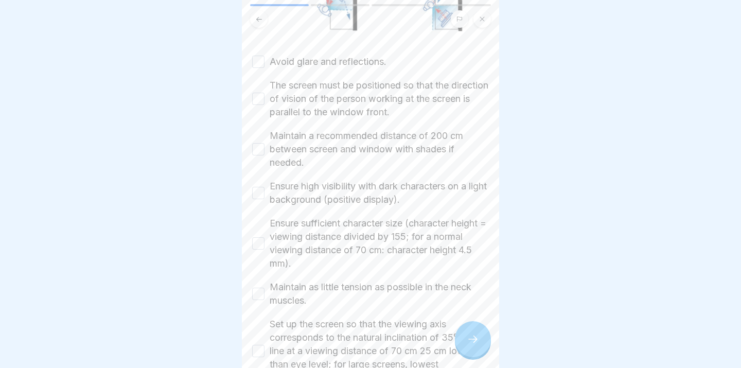
click at [319, 62] on label "Avoid glare and reflections." at bounding box center [328, 61] width 117 height 13
click at [264, 62] on button "Avoid glare and reflections." at bounding box center [258, 62] width 12 height 12
click at [260, 101] on button "The screen must be positioned so that the direction of vision of the person wor…" at bounding box center [258, 99] width 12 height 12
click at [260, 150] on button "Maintain a recommended distance of 200 cm between screen and window with shades…" at bounding box center [258, 149] width 12 height 12
click at [265, 186] on div "Ensure high visibility with dark characters on a light background (positive dis…" at bounding box center [370, 193] width 237 height 27
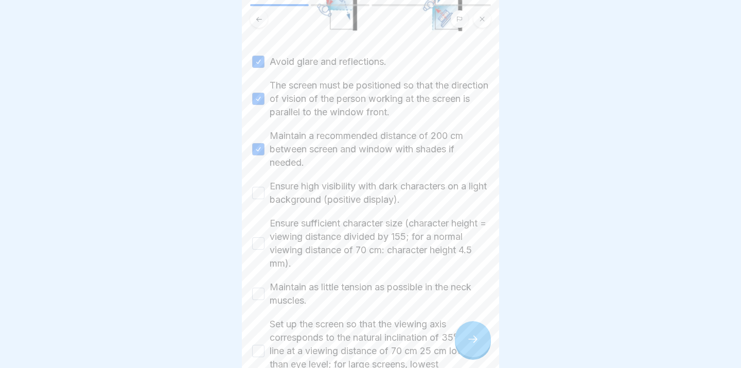
click at [248, 202] on div "🖥️ Key Factors for Screen Workstations VDU (visual display unit) workstations s…" at bounding box center [370, 184] width 257 height 368
click at [256, 196] on button "Ensure high visibility with dark characters on a light background (positive dis…" at bounding box center [258, 193] width 12 height 12
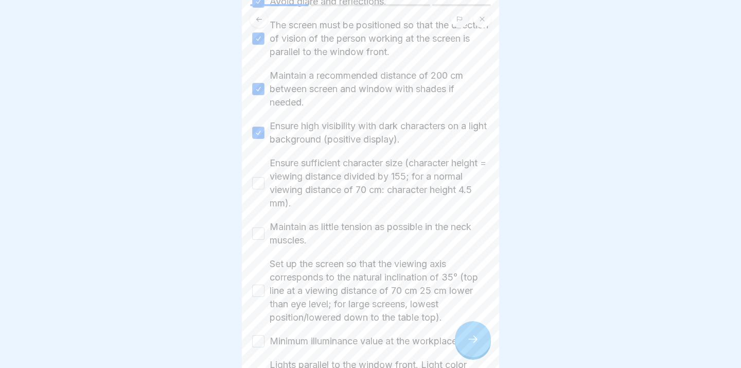
scroll to position [495, 0]
click at [257, 182] on button "Ensure sufficient character size (character height = viewing distance divided b…" at bounding box center [258, 182] width 12 height 12
click at [263, 233] on button "Maintain as little tension as possible in the neck muscles." at bounding box center [258, 232] width 12 height 12
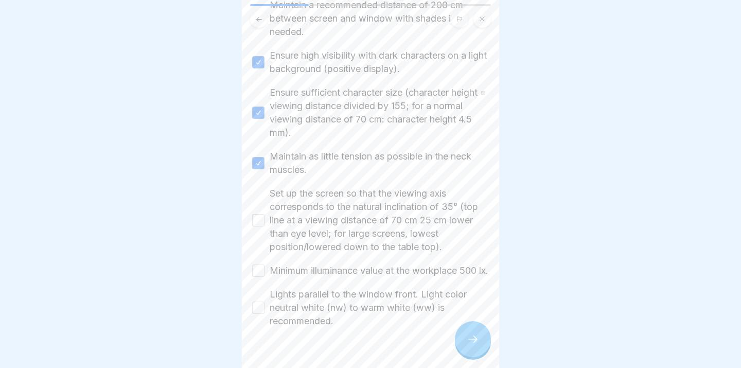
scroll to position [566, 0]
click at [257, 225] on button "Set up the screen so that the viewing axis corresponds to the natural inclinati…" at bounding box center [258, 219] width 12 height 12
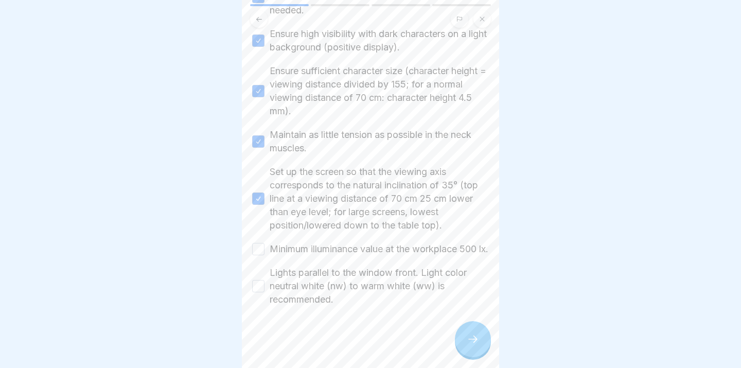
scroll to position [600, 0]
click at [261, 248] on button "Minimum illuminance value at the workplace 500 lx." at bounding box center [258, 249] width 12 height 12
click at [260, 285] on button "Lights parallel to the window front. Light color neutral white (nw) to warm whi…" at bounding box center [258, 286] width 12 height 12
click at [471, 336] on icon at bounding box center [473, 339] width 12 height 12
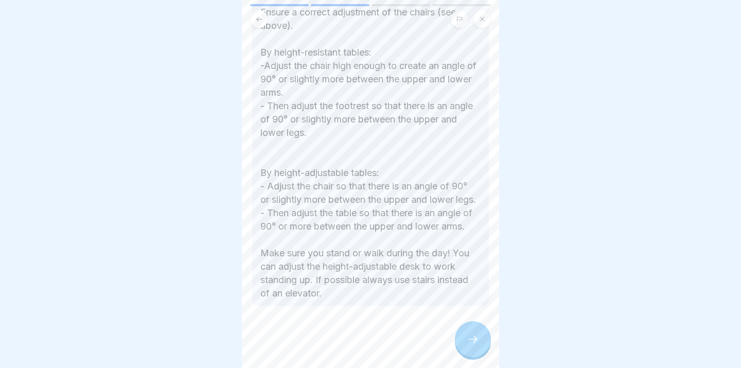
scroll to position [408, 0]
click at [471, 322] on div at bounding box center [473, 339] width 36 height 36
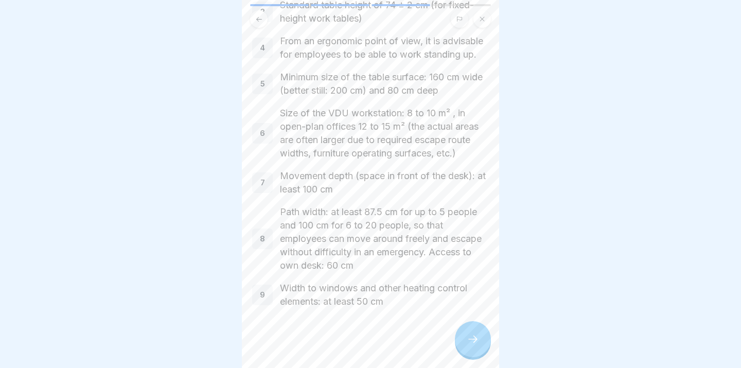
scroll to position [161, 0]
click at [465, 329] on div at bounding box center [473, 339] width 36 height 36
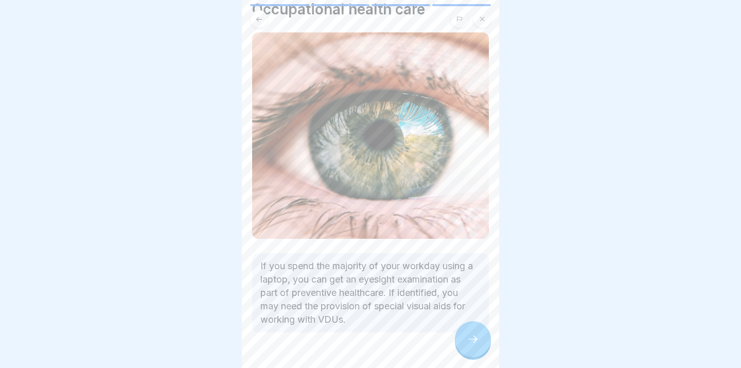
scroll to position [40, 0]
click at [465, 318] on p "If you spend the majority of your workday using a laptop, you can get an eyesig…" at bounding box center [370, 292] width 220 height 67
click at [475, 336] on icon at bounding box center [473, 339] width 12 height 12
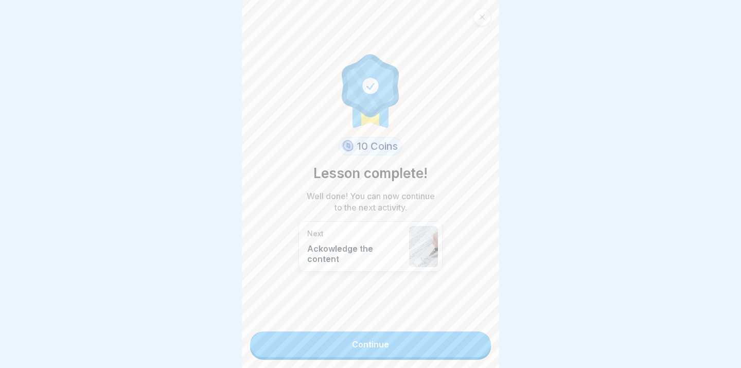
click at [475, 336] on link "Continue" at bounding box center [370, 344] width 241 height 26
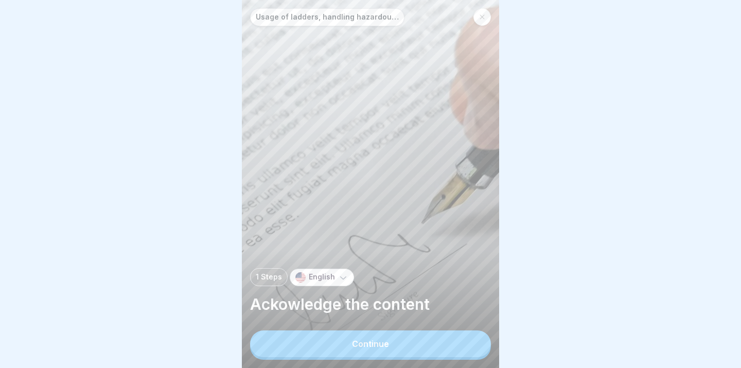
click at [475, 336] on button "Continue" at bounding box center [370, 343] width 241 height 27
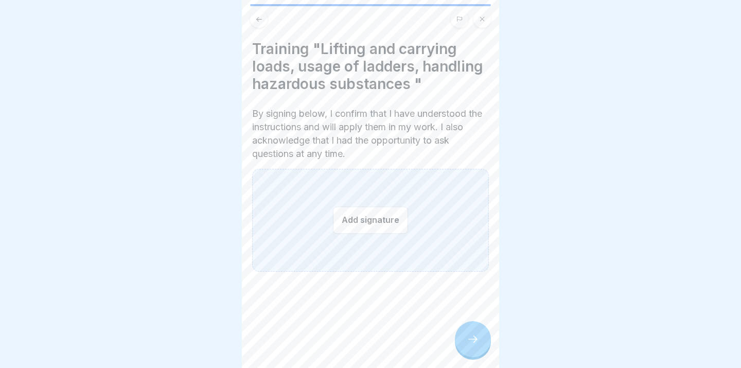
click at [376, 234] on button "Add signature" at bounding box center [370, 219] width 75 height 27
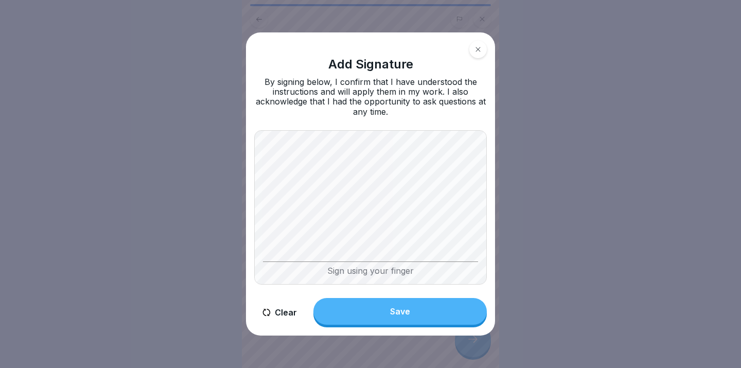
click at [420, 266] on div "Sign using your finger" at bounding box center [370, 207] width 232 height 154
click at [394, 309] on div "Save" at bounding box center [400, 311] width 20 height 9
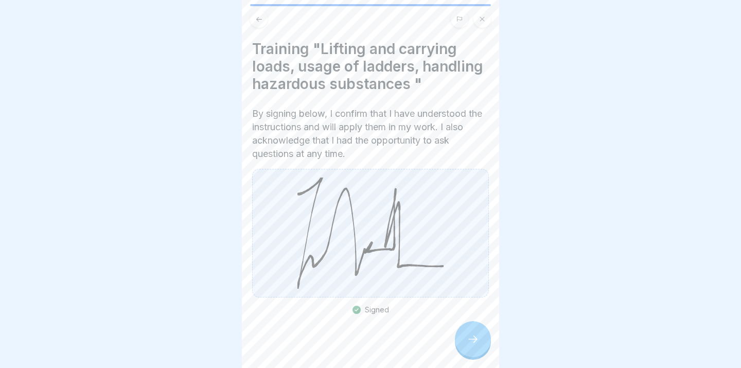
click at [459, 328] on div "Usage of ladders, handling hazardous substances, and working with a screen 1 St…" at bounding box center [370, 184] width 257 height 368
click at [464, 331] on div at bounding box center [473, 339] width 36 height 36
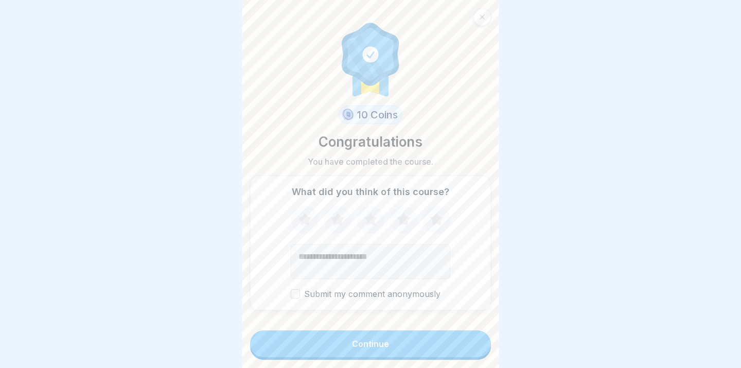
click at [464, 331] on div "Continue" at bounding box center [370, 344] width 241 height 29
click at [455, 336] on button "Continue" at bounding box center [370, 343] width 241 height 27
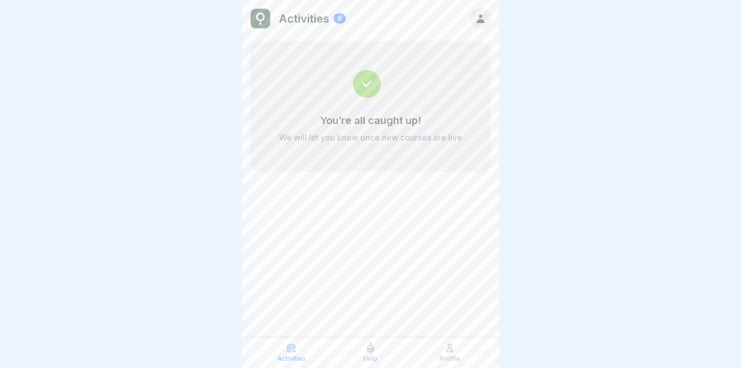
click at [286, 352] on icon at bounding box center [291, 348] width 10 height 10
click at [362, 343] on div "Help" at bounding box center [370, 353] width 74 height 20
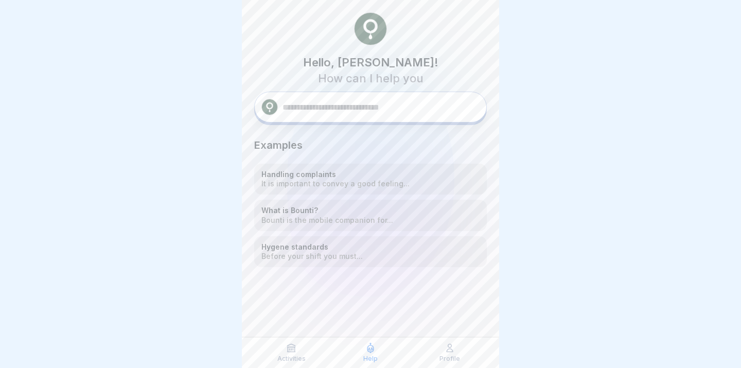
click at [318, 344] on div "Activities" at bounding box center [291, 353] width 74 height 20
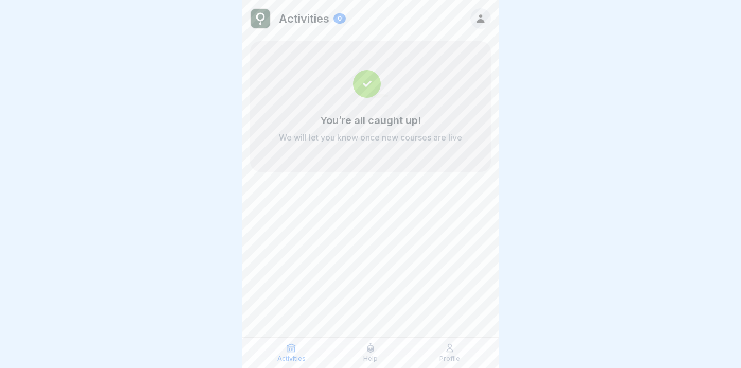
click at [303, 344] on div "Activities" at bounding box center [291, 353] width 74 height 20
